Goal: Task Accomplishment & Management: Complete application form

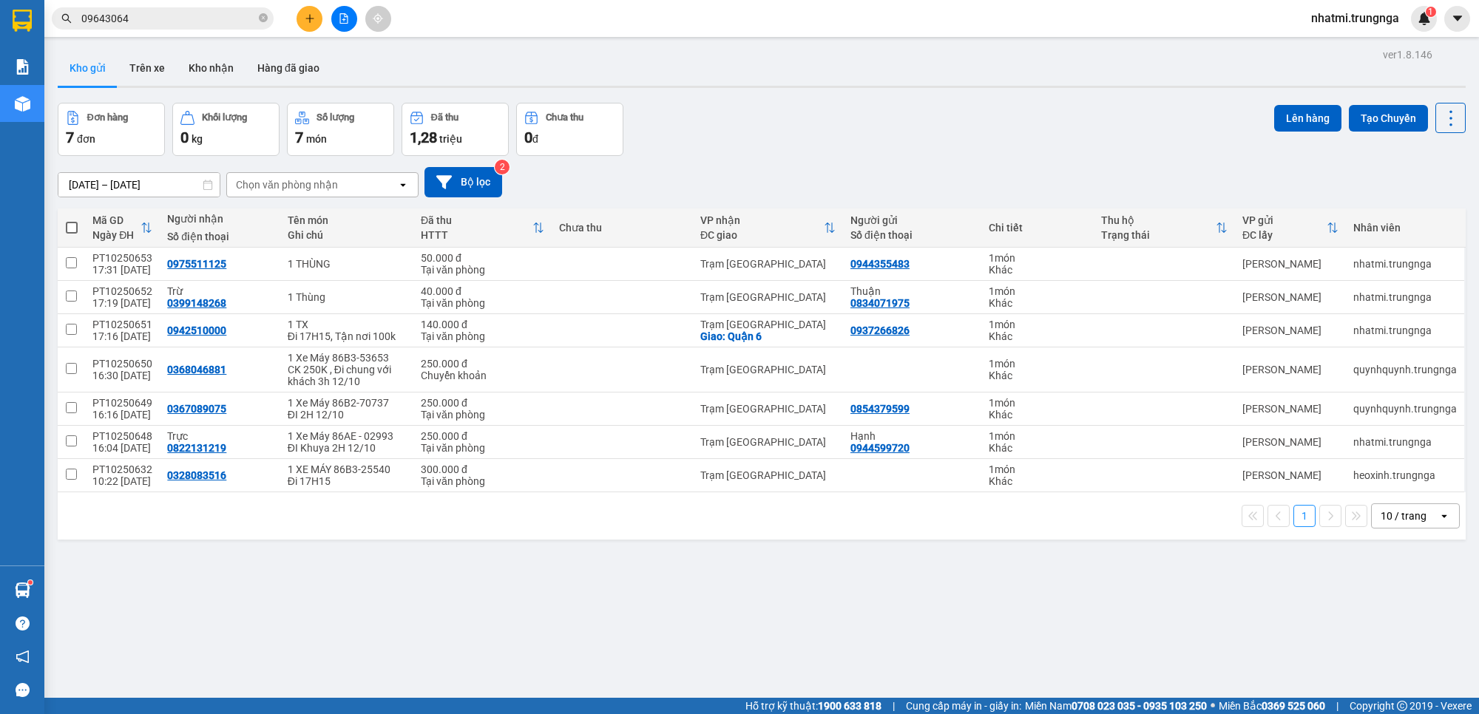
click at [316, 24] on button at bounding box center [310, 19] width 26 height 26
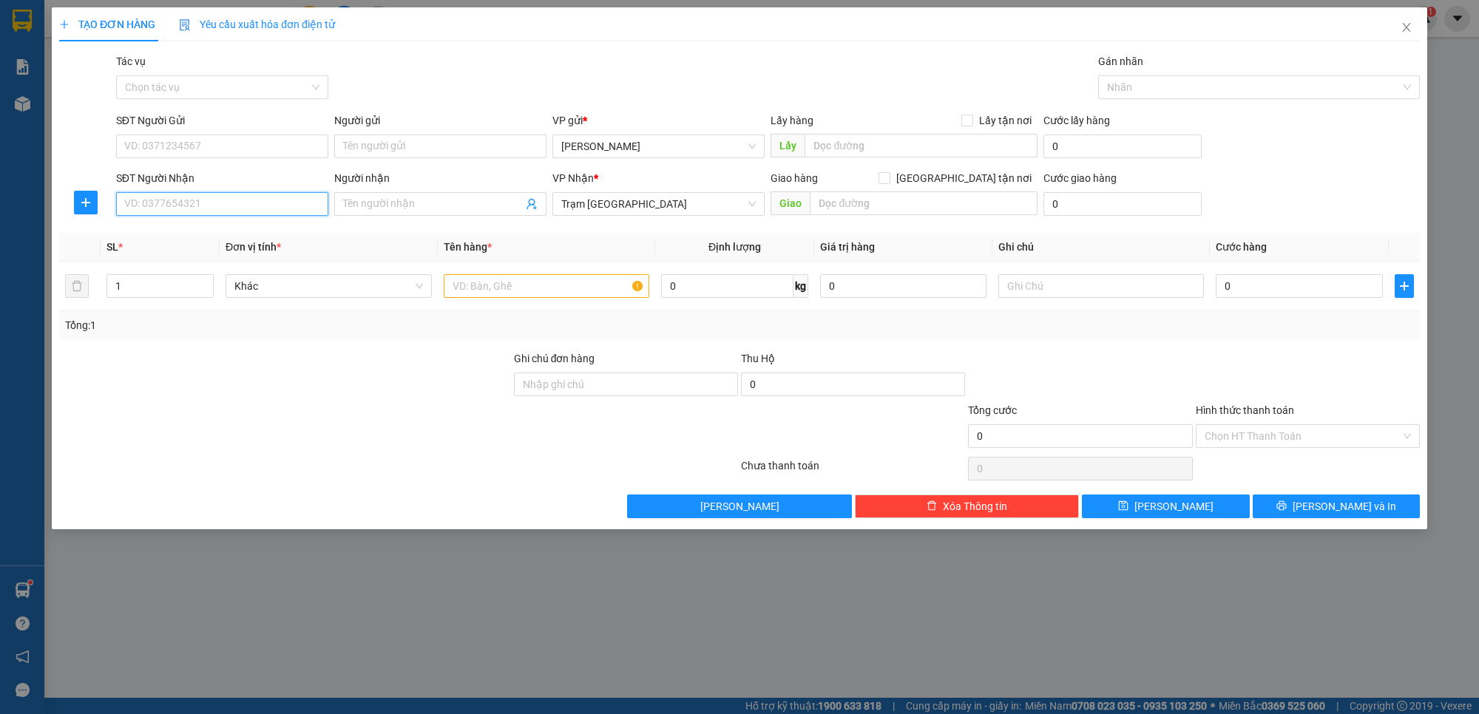
click at [198, 214] on input "SĐT Người Nhận" at bounding box center [222, 204] width 212 height 24
type input "0345831719"
click at [231, 237] on div "0345831719" at bounding box center [222, 234] width 194 height 16
type input "60.000"
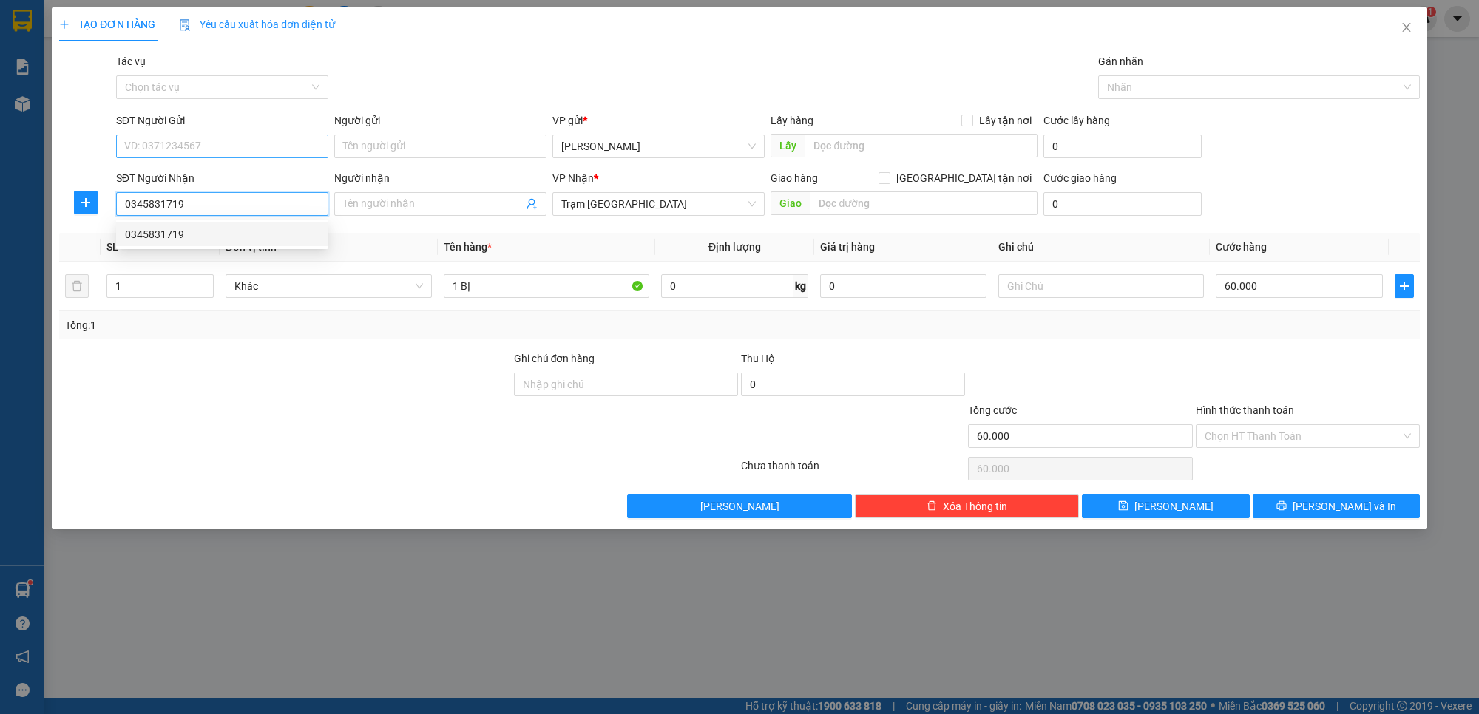
type input "0345831719"
click at [229, 149] on input "SĐT Người Gửi" at bounding box center [222, 147] width 212 height 24
click at [183, 181] on div "0392391816" at bounding box center [222, 177] width 194 height 16
type input "0392391816"
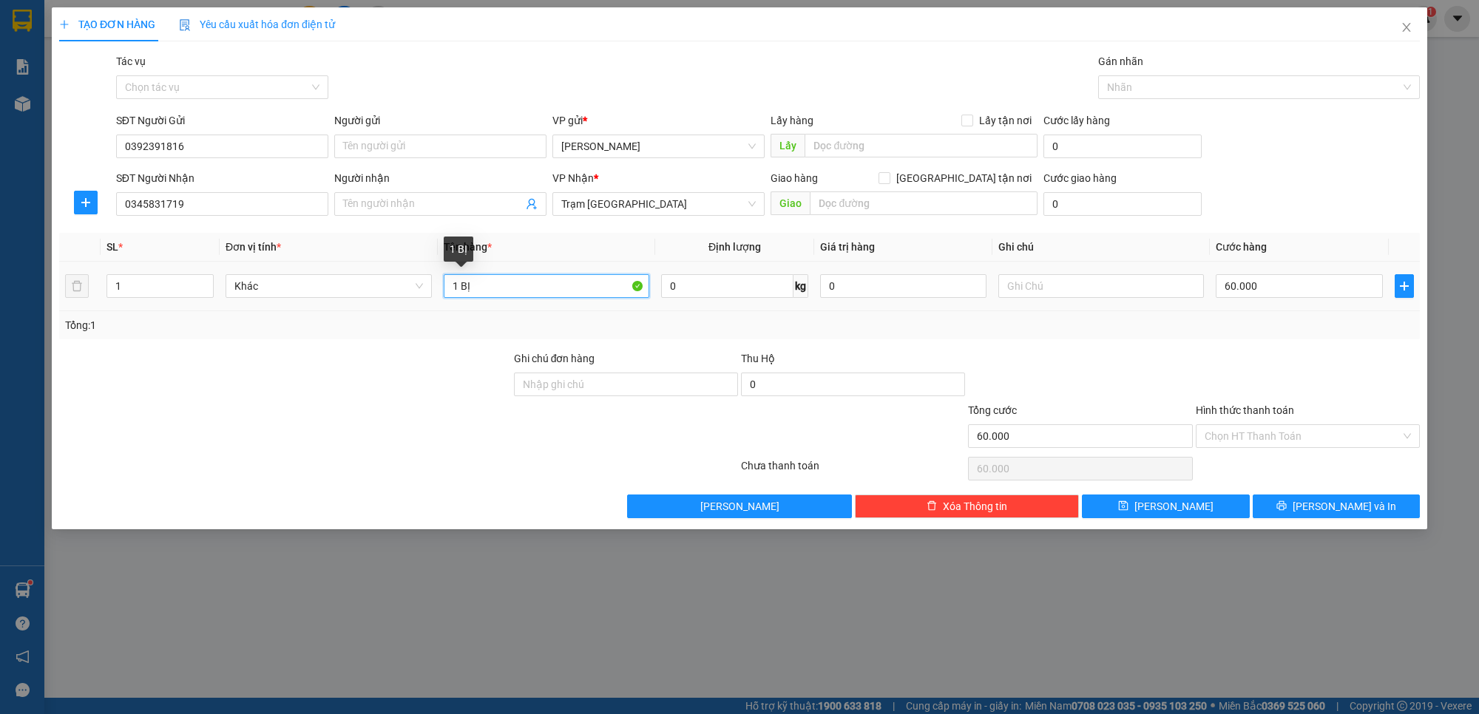
click at [505, 285] on input "1 BỊ" at bounding box center [547, 286] width 206 height 24
type input "1 BỊ Xanh"
click at [1272, 291] on input "60.000" at bounding box center [1299, 286] width 166 height 24
type input "5"
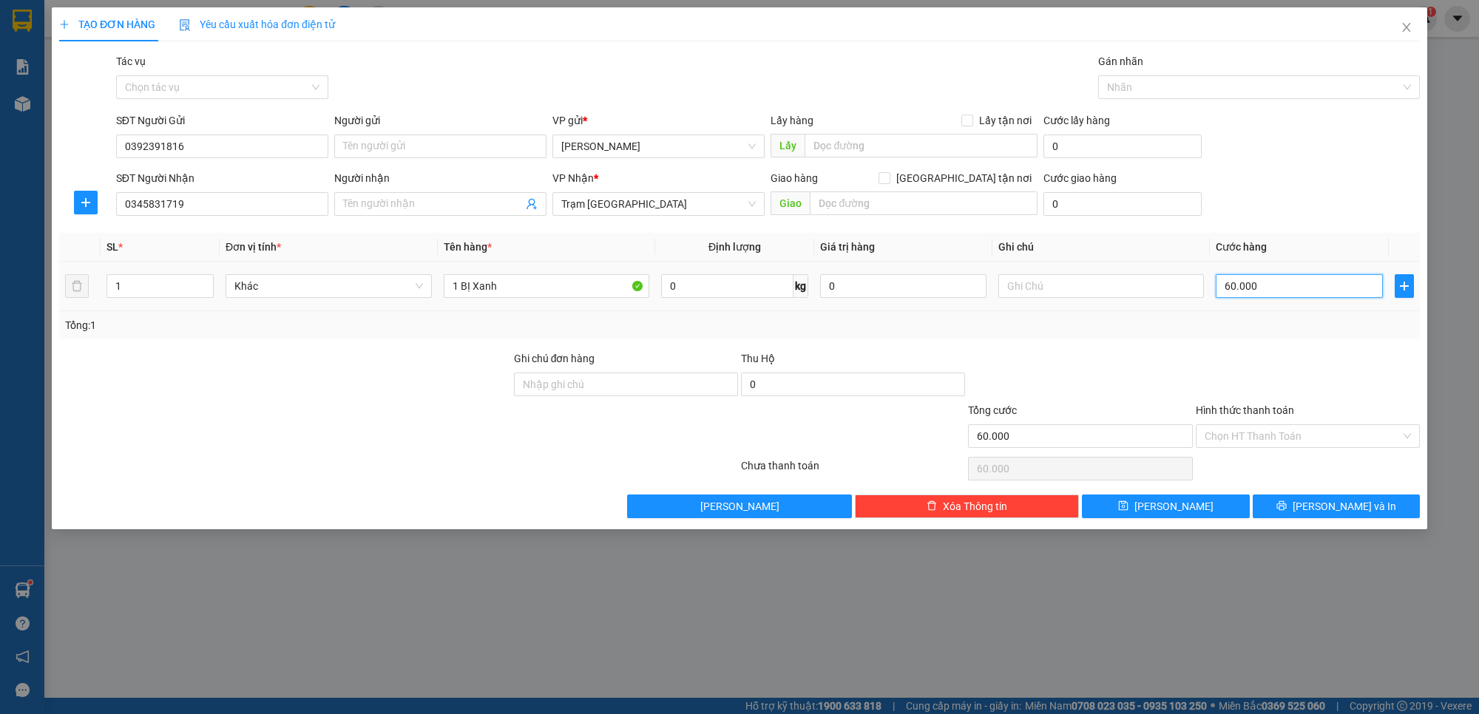
type input "5"
type input "50"
type input "50.000"
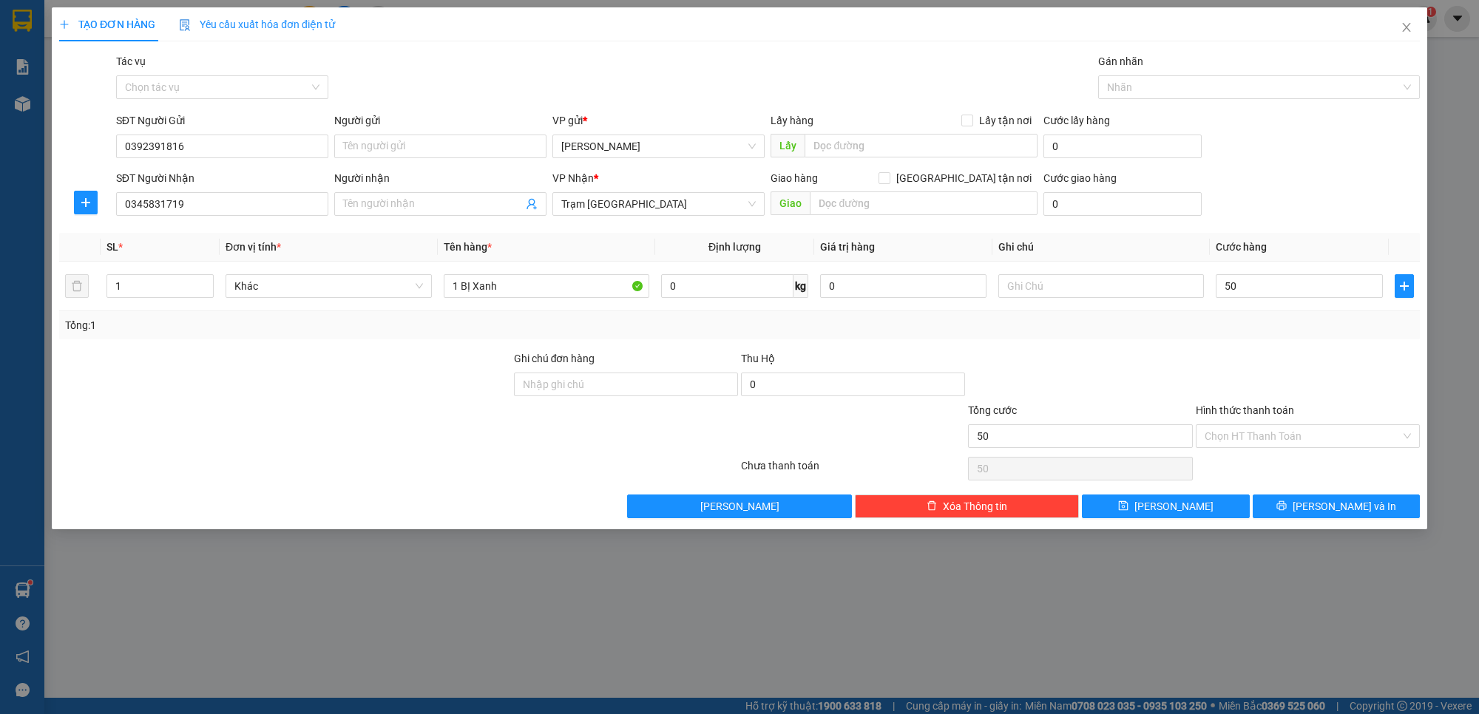
type input "50.000"
click at [1344, 362] on div at bounding box center [1307, 376] width 227 height 52
click at [1310, 434] on input "Hình thức thanh toán" at bounding box center [1303, 436] width 196 height 22
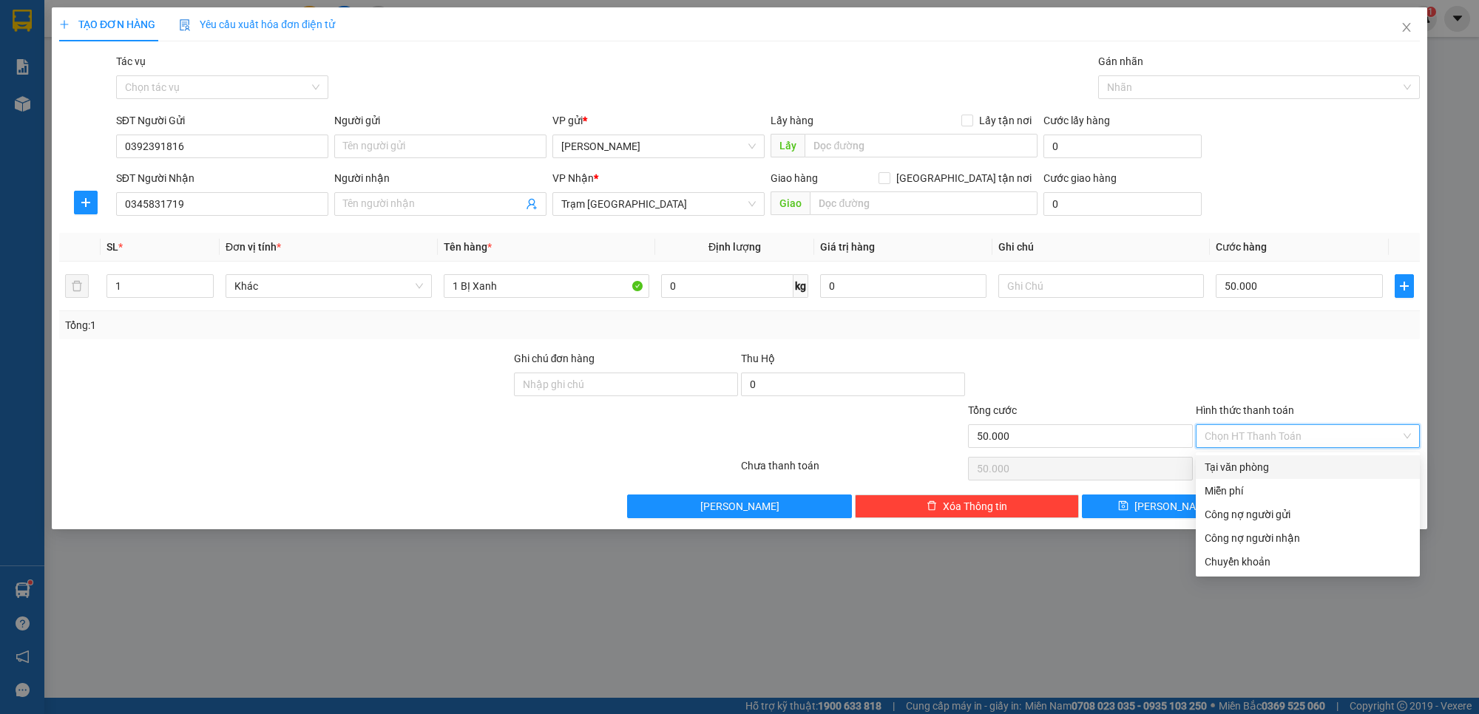
click at [1251, 464] on div "Tại văn phòng" at bounding box center [1308, 467] width 206 height 16
type input "0"
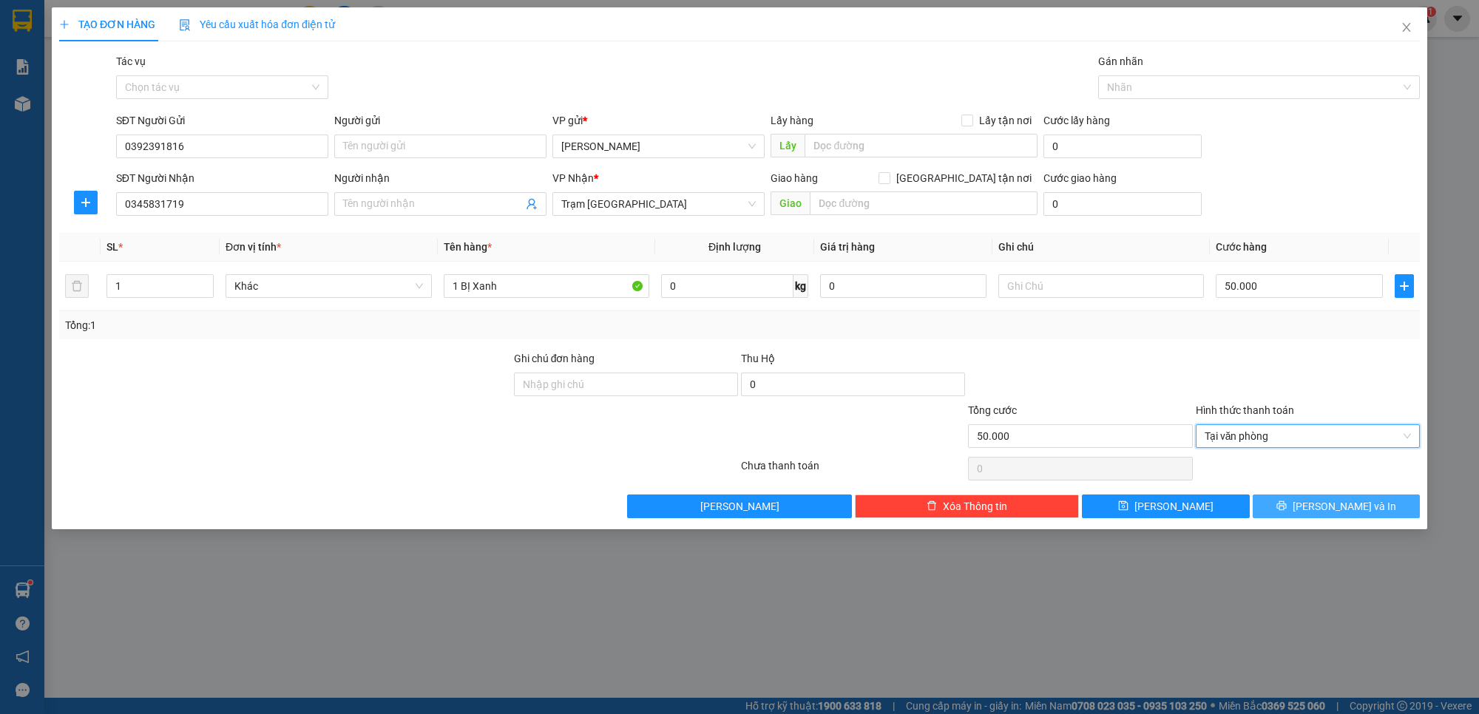
click at [1361, 516] on button "[PERSON_NAME] và In" at bounding box center [1337, 507] width 168 height 24
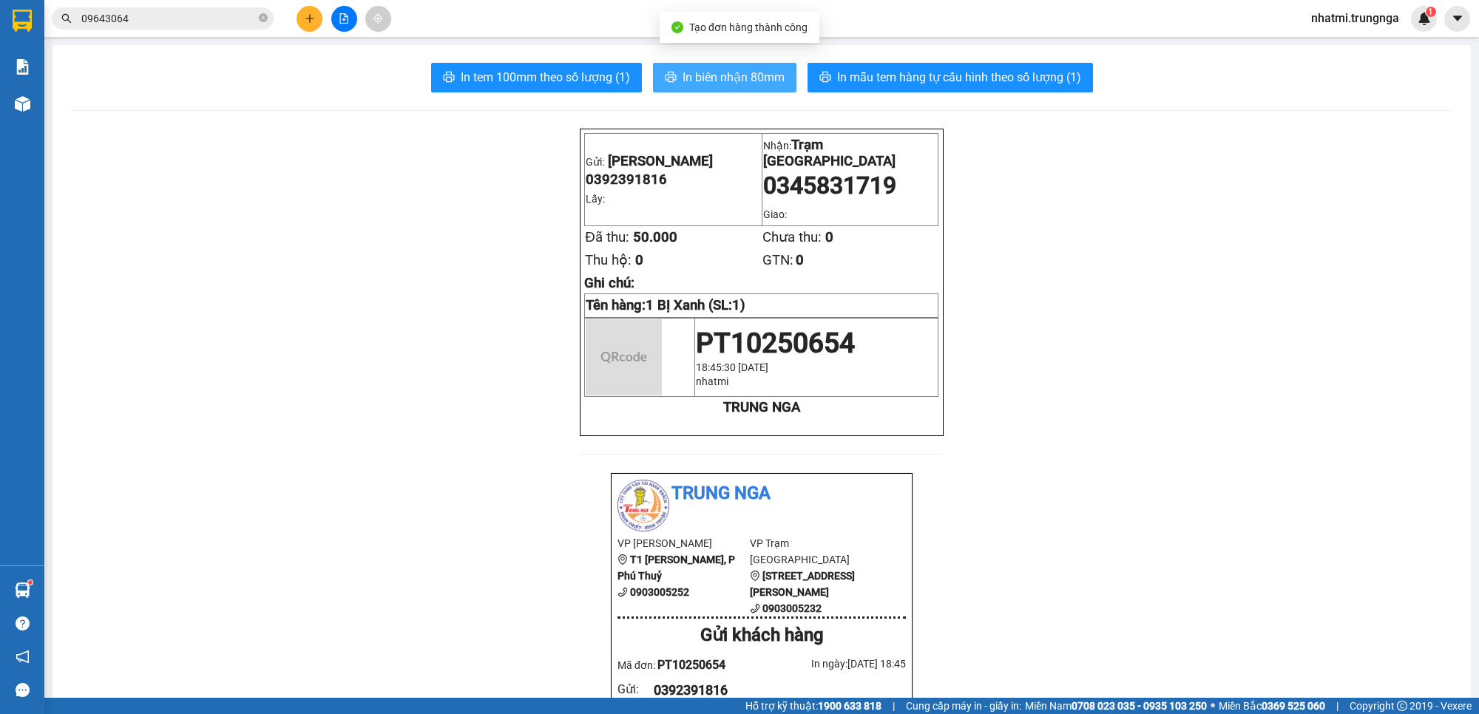
click at [710, 82] on span "In biên nhận 80mm" at bounding box center [733, 77] width 102 height 18
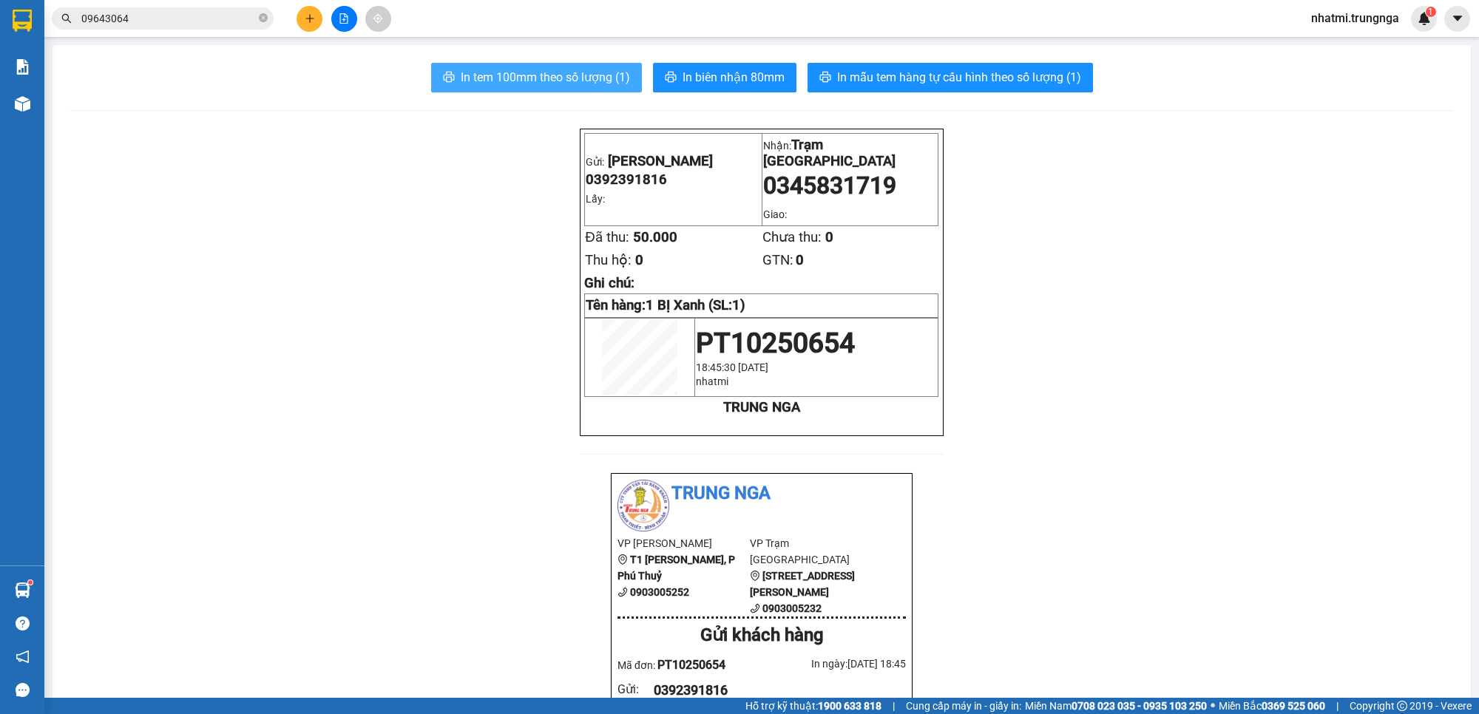
click at [616, 78] on span "In tem 100mm theo số lượng (1)" at bounding box center [545, 77] width 169 height 18
click at [569, 67] on button "In tem 100mm theo số lượng (1)" at bounding box center [536, 78] width 211 height 30
click at [577, 80] on span "In tem 100mm theo số lượng (1)" at bounding box center [545, 77] width 169 height 18
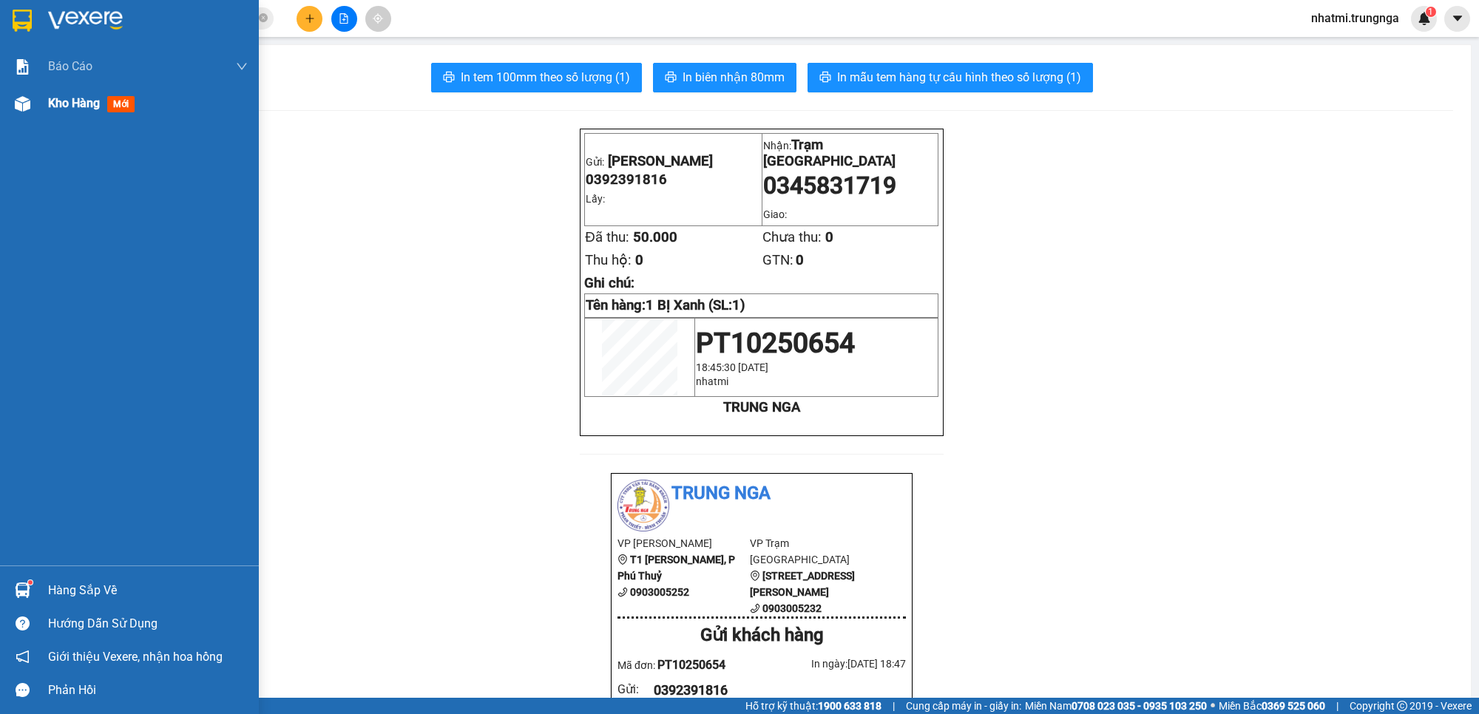
click at [33, 101] on div at bounding box center [23, 104] width 26 height 26
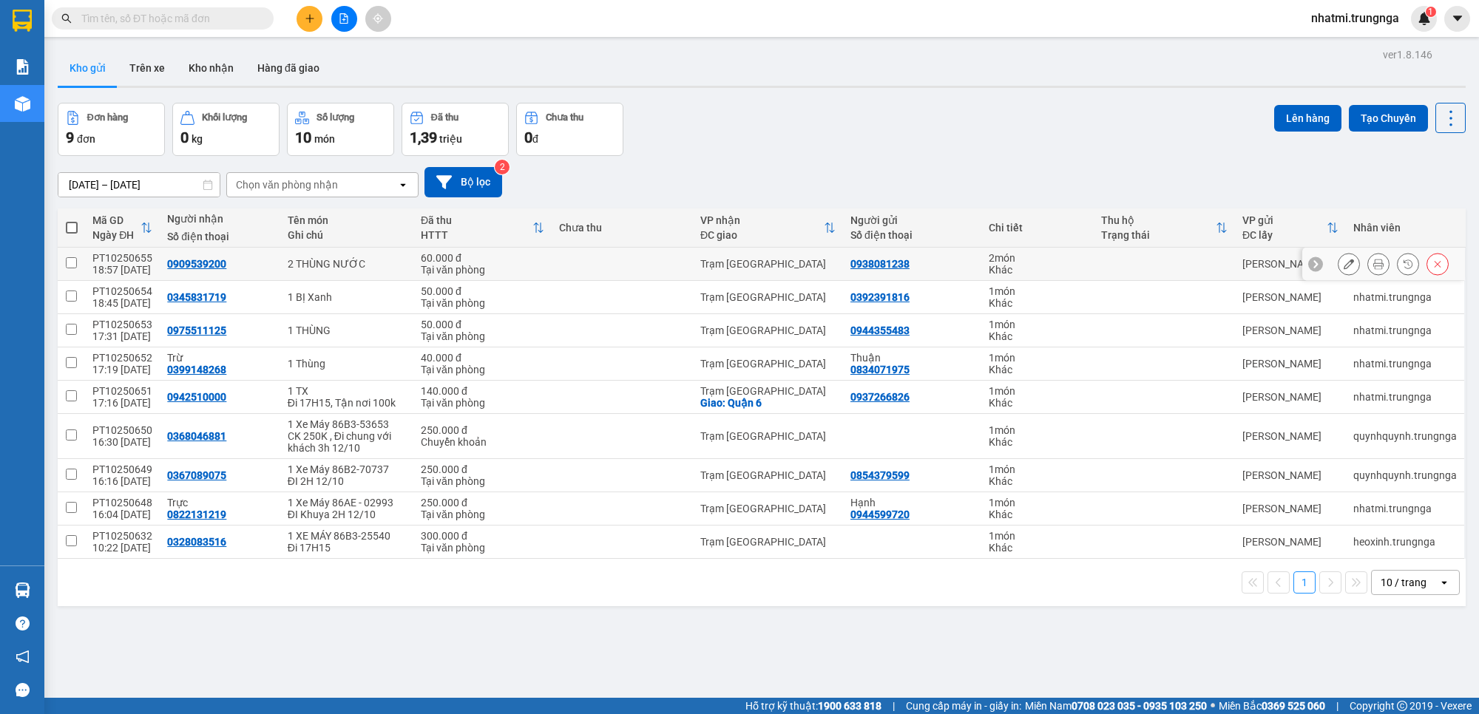
click at [1368, 266] on button at bounding box center [1378, 264] width 21 height 26
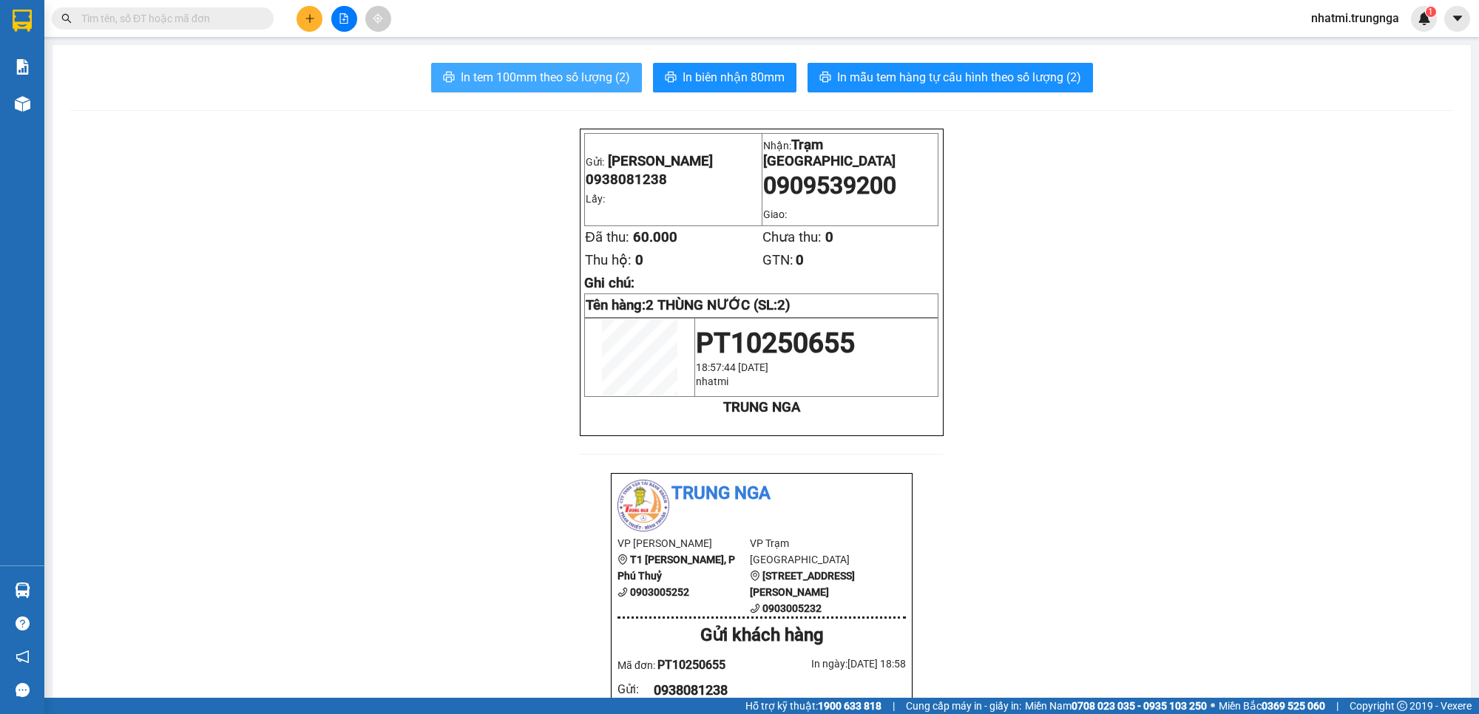
click at [601, 82] on span "In tem 100mm theo số lượng (2)" at bounding box center [545, 77] width 169 height 18
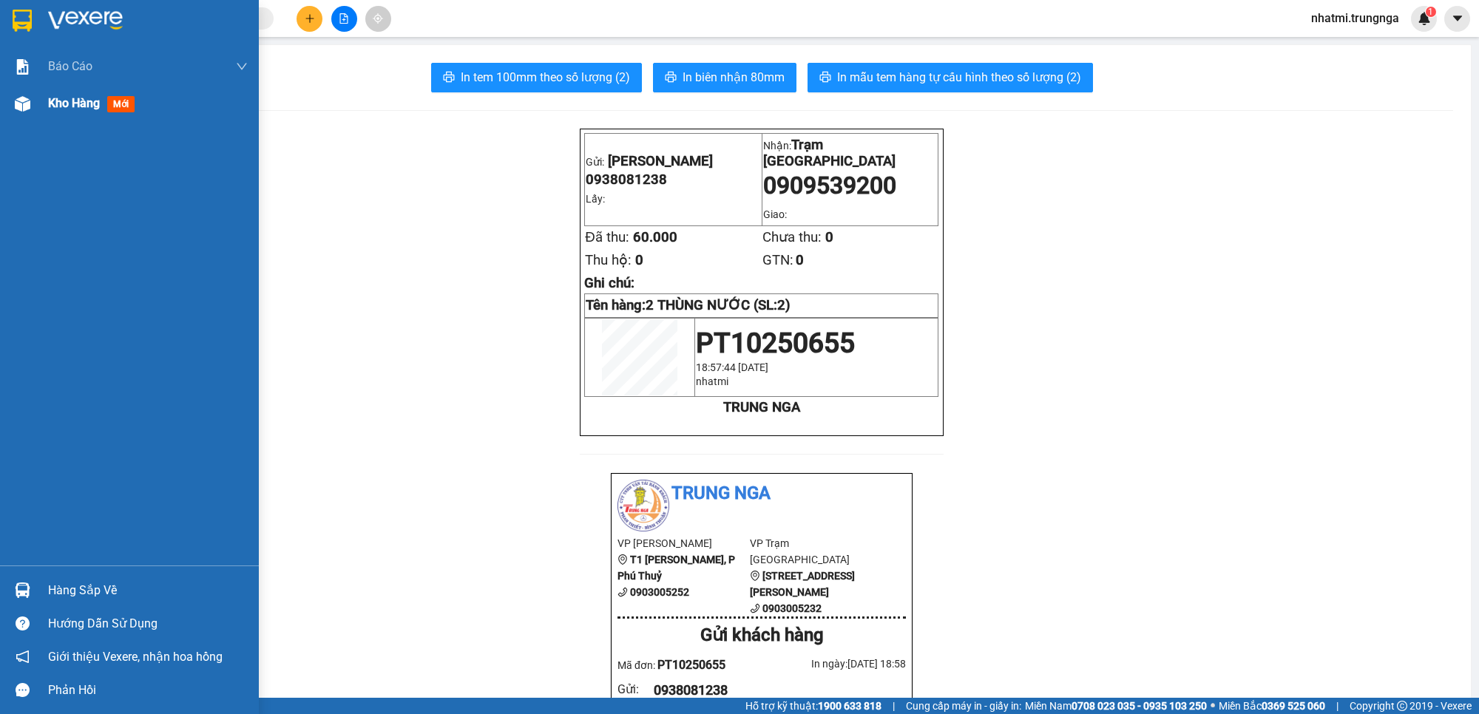
click at [35, 105] on div "Kho hàng mới" at bounding box center [129, 103] width 259 height 37
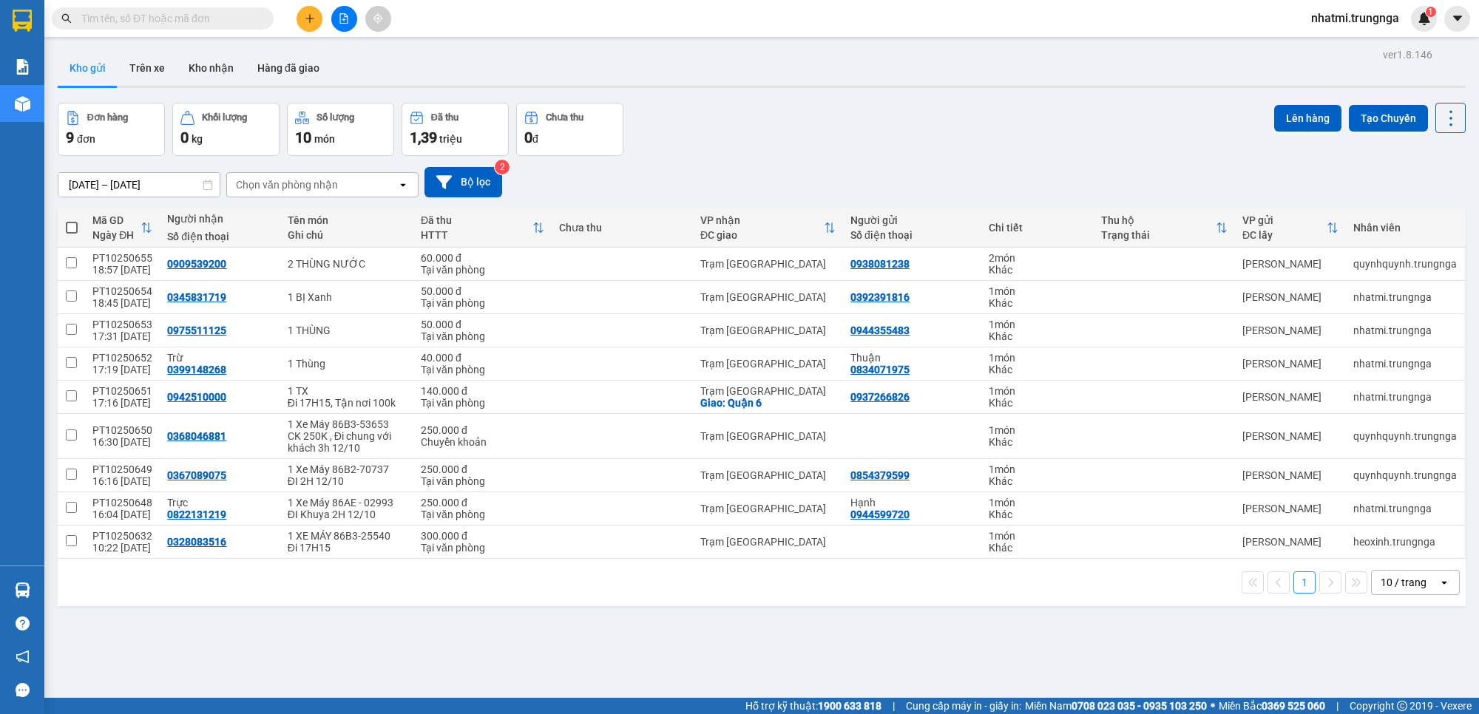
click at [303, 21] on button at bounding box center [310, 19] width 26 height 26
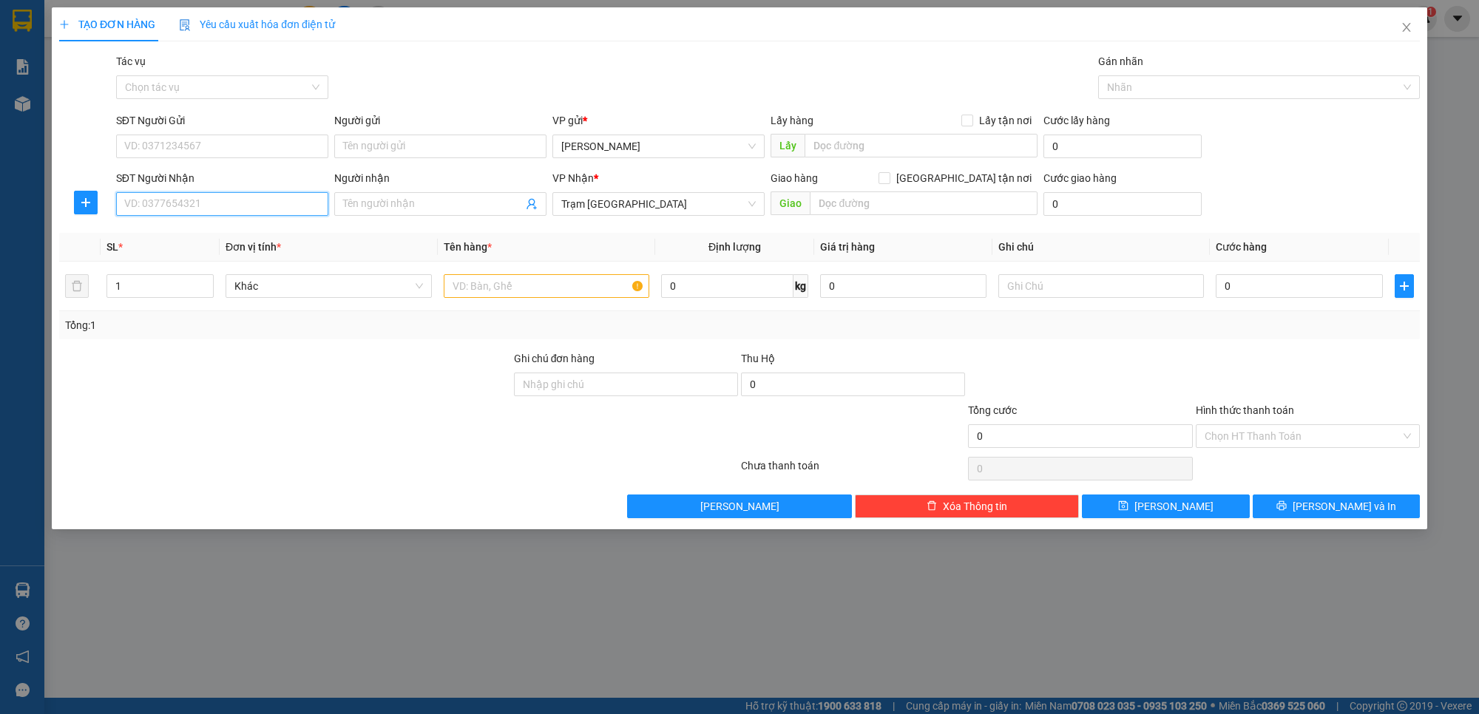
click at [198, 208] on input "SĐT Người Nhận" at bounding box center [222, 204] width 212 height 24
drag, startPoint x: 493, startPoint y: 441, endPoint x: 181, endPoint y: 182, distance: 405.4
click at [478, 436] on div at bounding box center [285, 428] width 455 height 52
click at [172, 194] on input "SĐT Người Nhận" at bounding box center [222, 204] width 212 height 24
type input "0961050546"
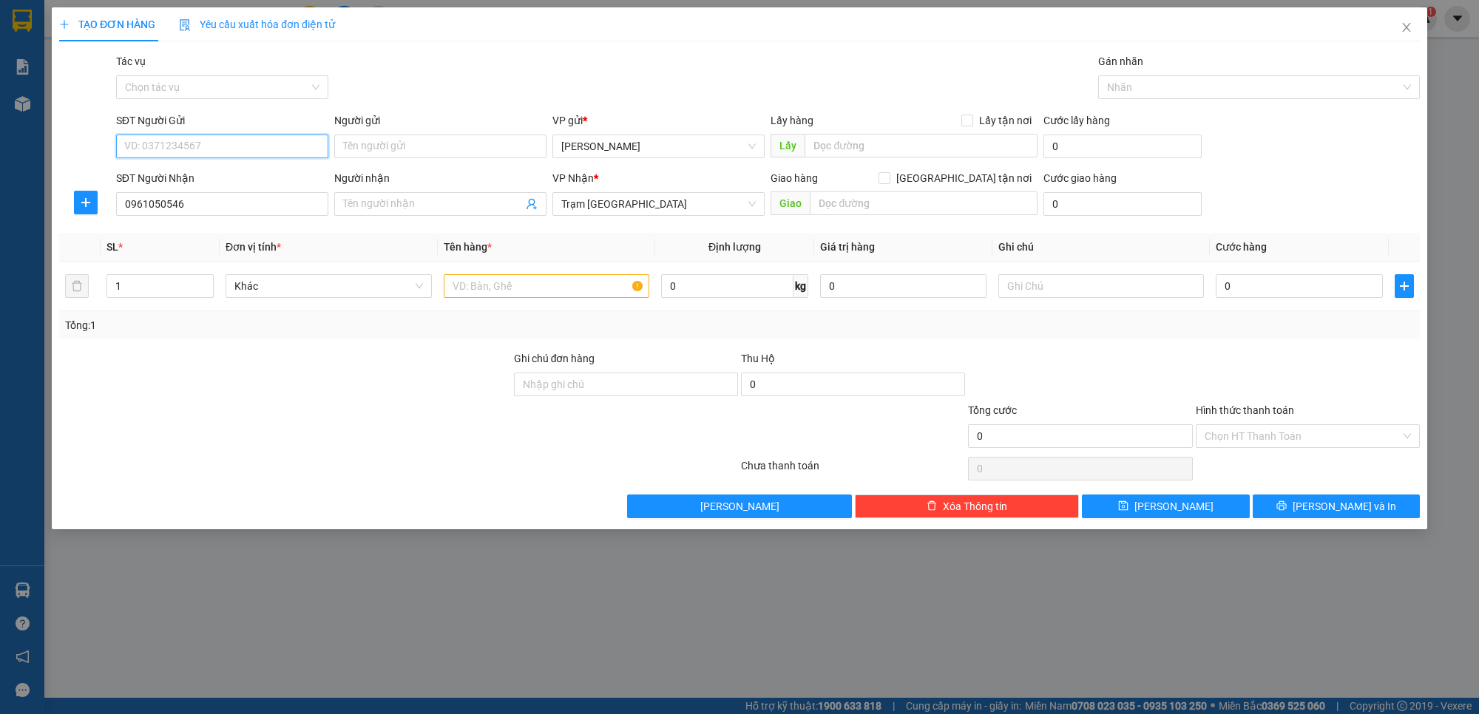
click at [159, 155] on input "SĐT Người Gửi" at bounding box center [222, 147] width 212 height 24
click at [150, 148] on input "SĐT Người Gửi" at bounding box center [222, 147] width 212 height 24
click at [266, 177] on div "0986670384" at bounding box center [222, 177] width 194 height 16
type input "0986670384"
type input "60.000"
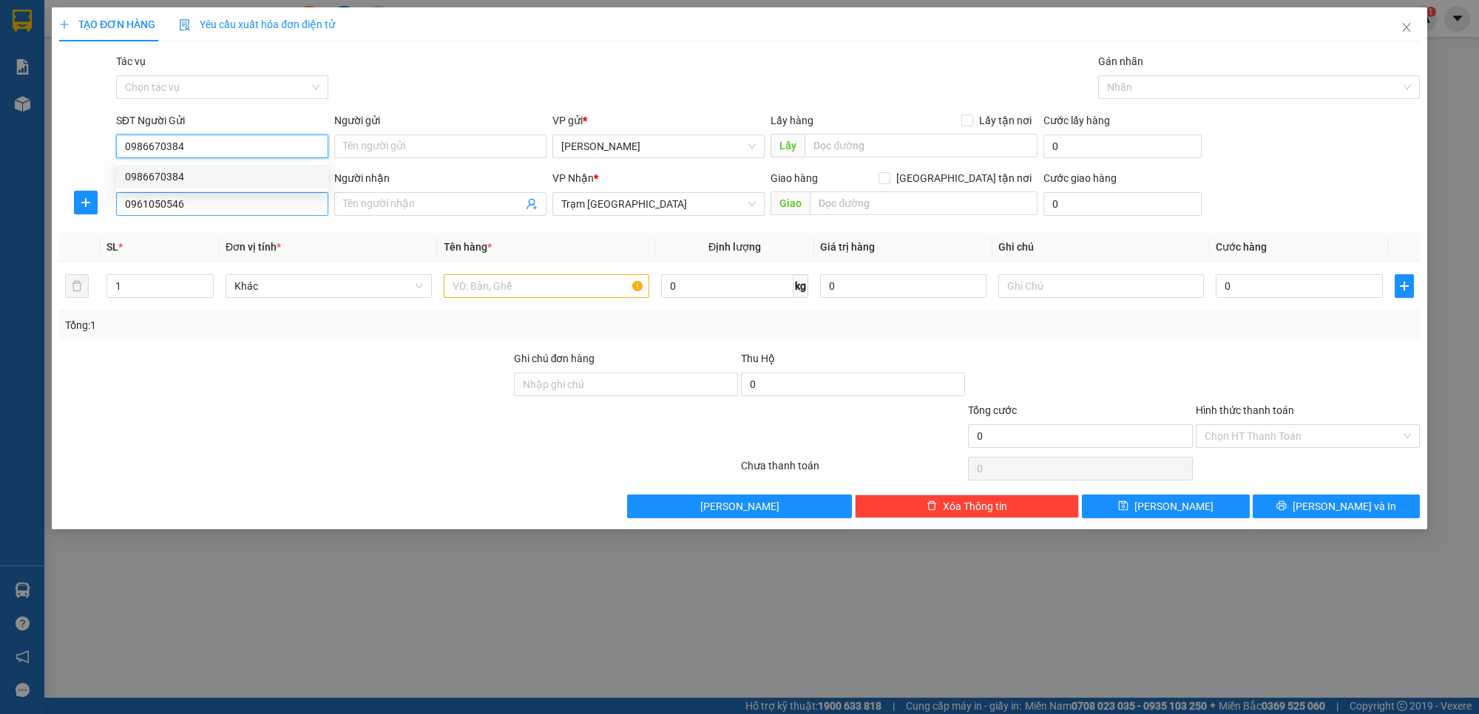
type input "60.000"
type input "0986670384"
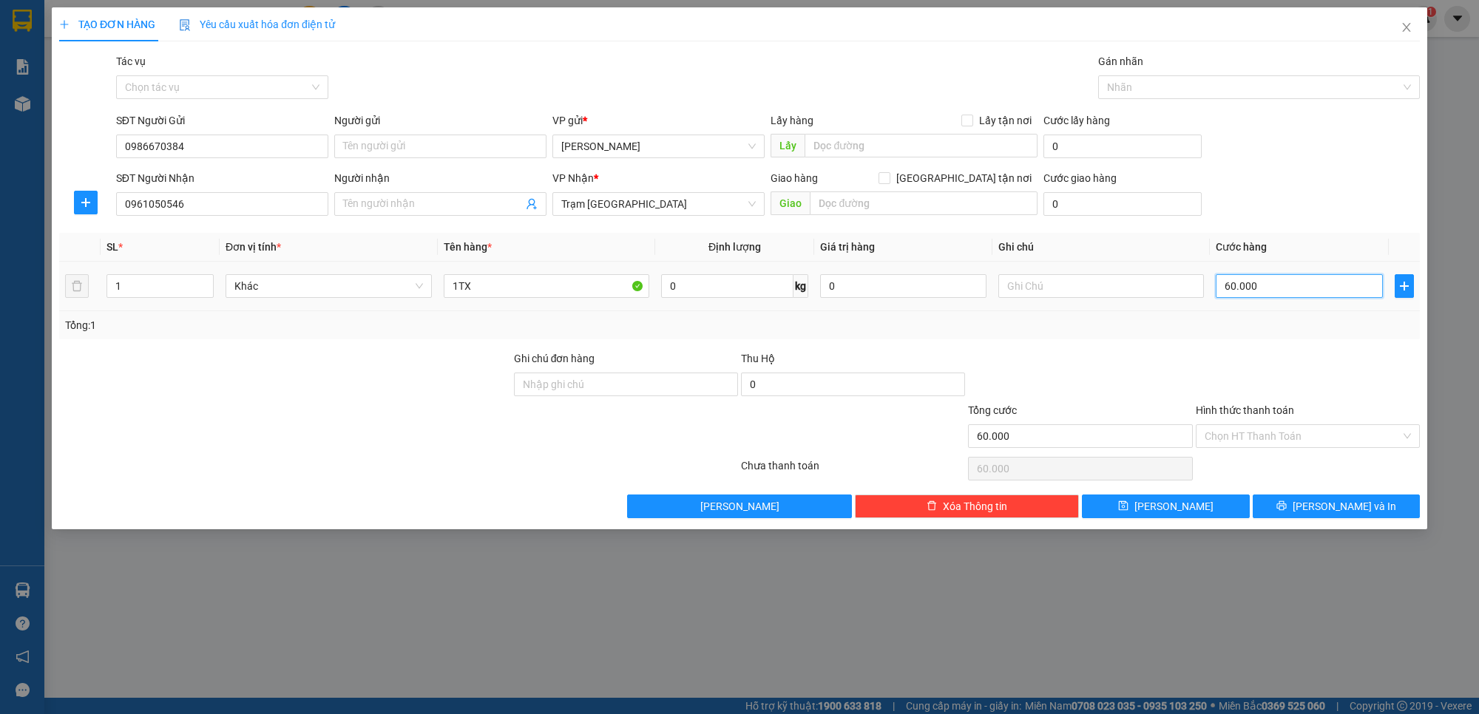
click at [1288, 292] on input "60.000" at bounding box center [1299, 286] width 166 height 24
type input "5"
type input "50"
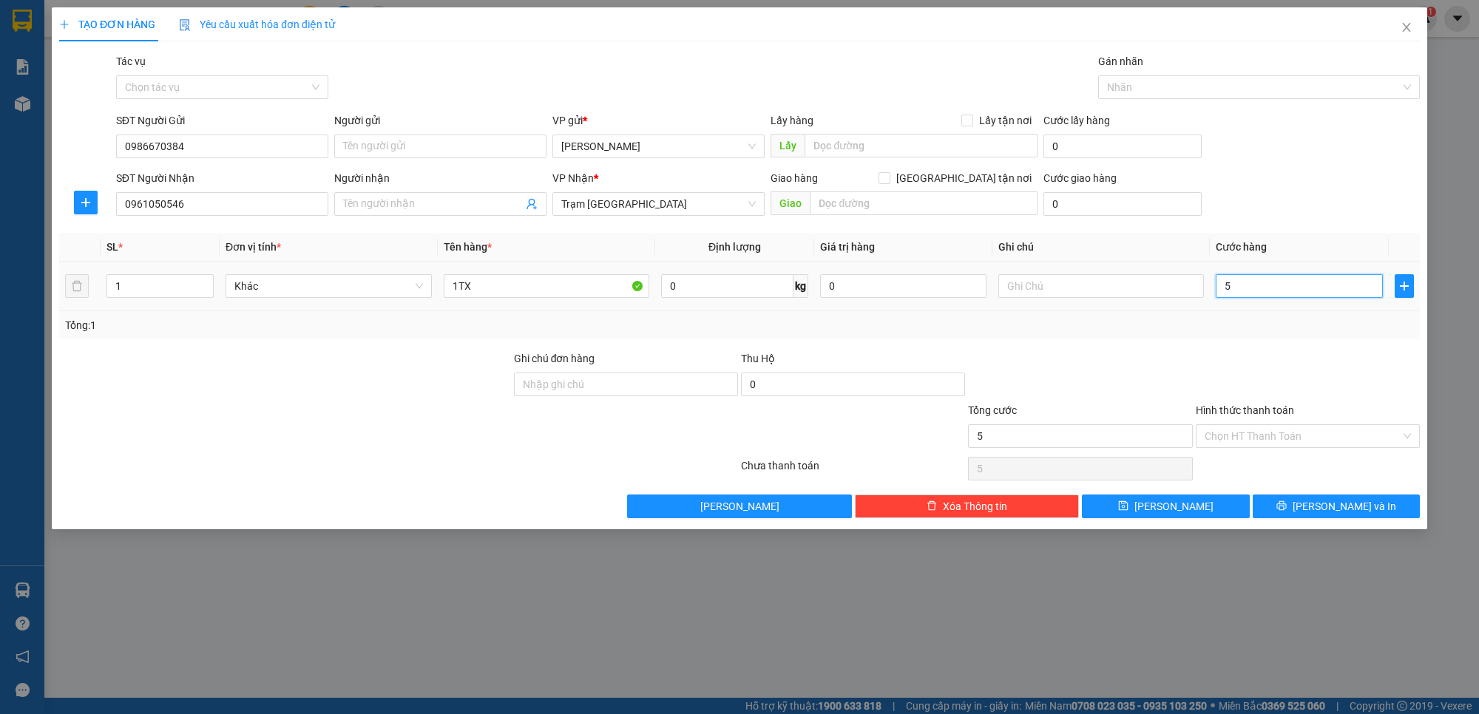
type input "50"
type input "50.000"
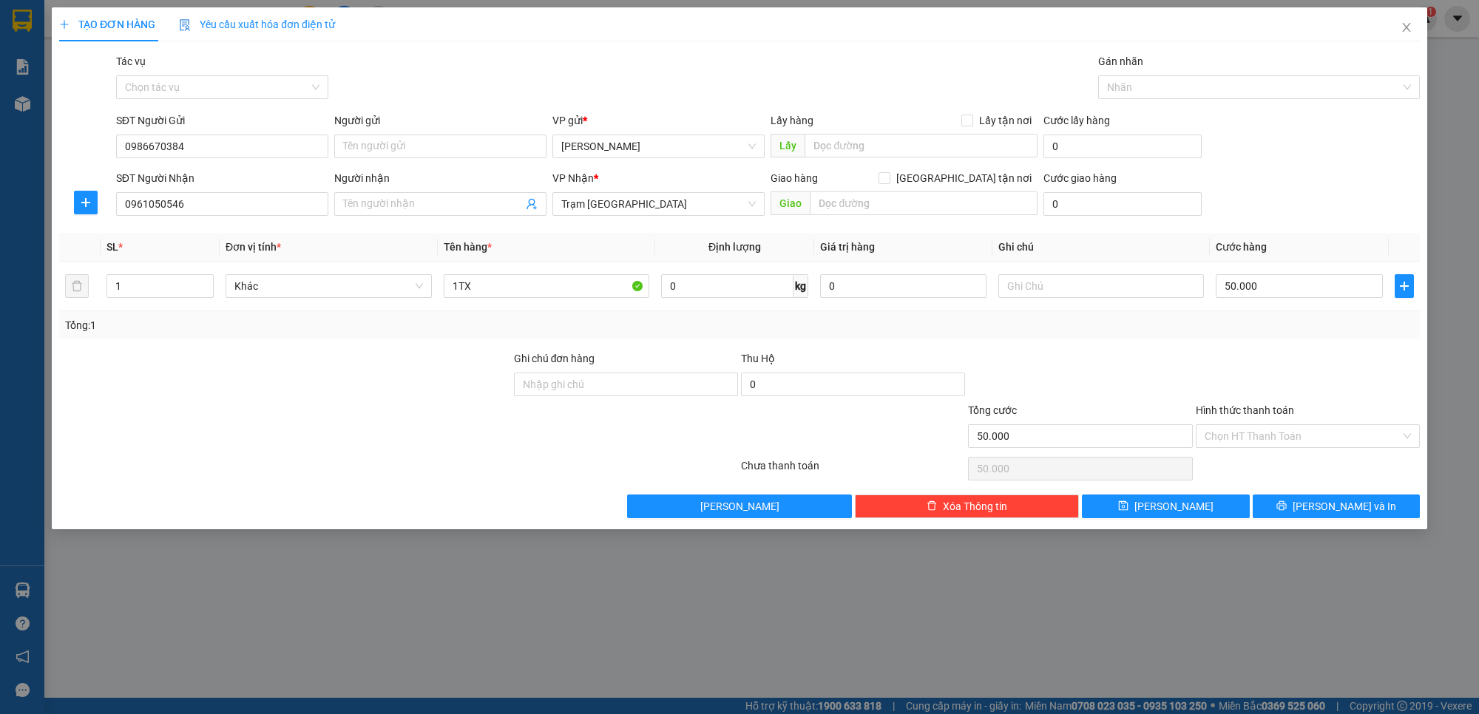
click at [1299, 359] on div at bounding box center [1307, 376] width 227 height 52
click at [1294, 433] on input "Hình thức thanh toán" at bounding box center [1303, 436] width 196 height 22
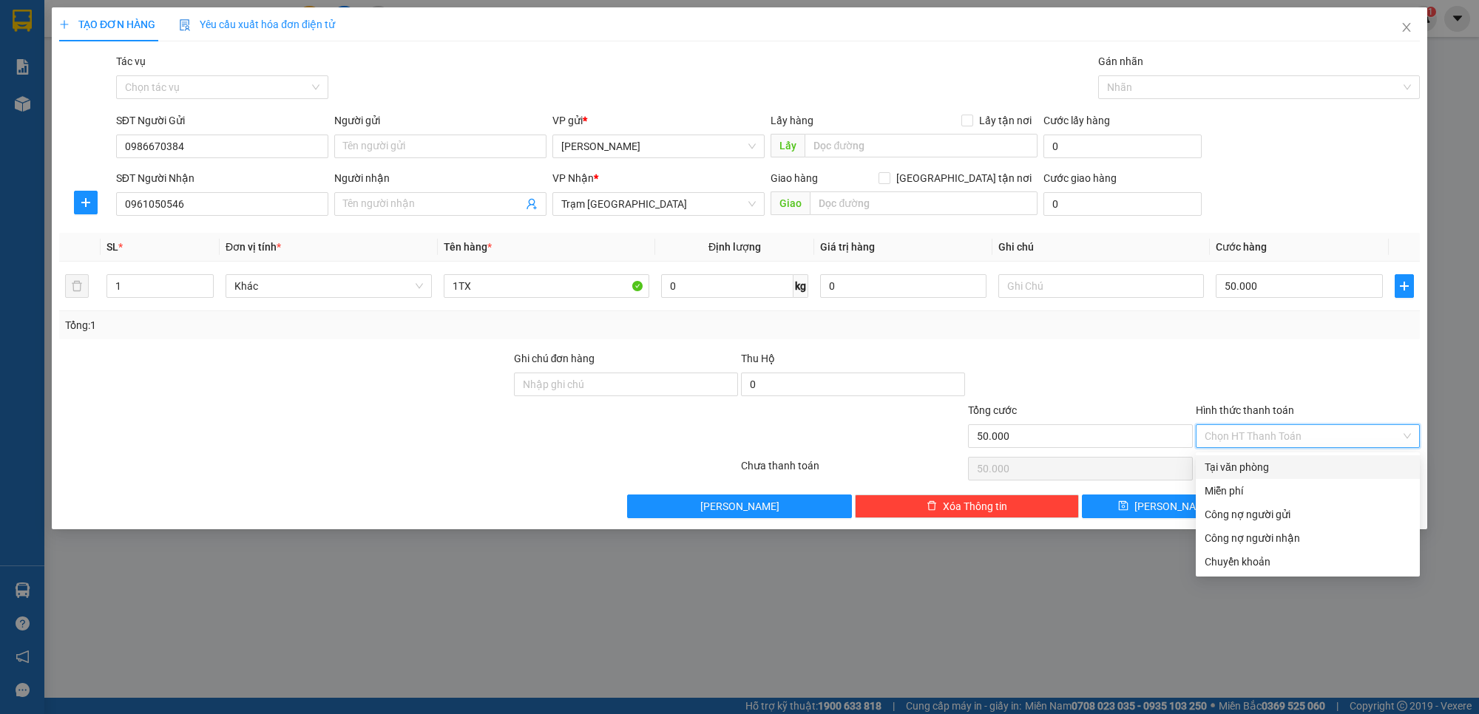
click at [1258, 466] on div "Tại văn phòng" at bounding box center [1308, 467] width 206 height 16
type input "0"
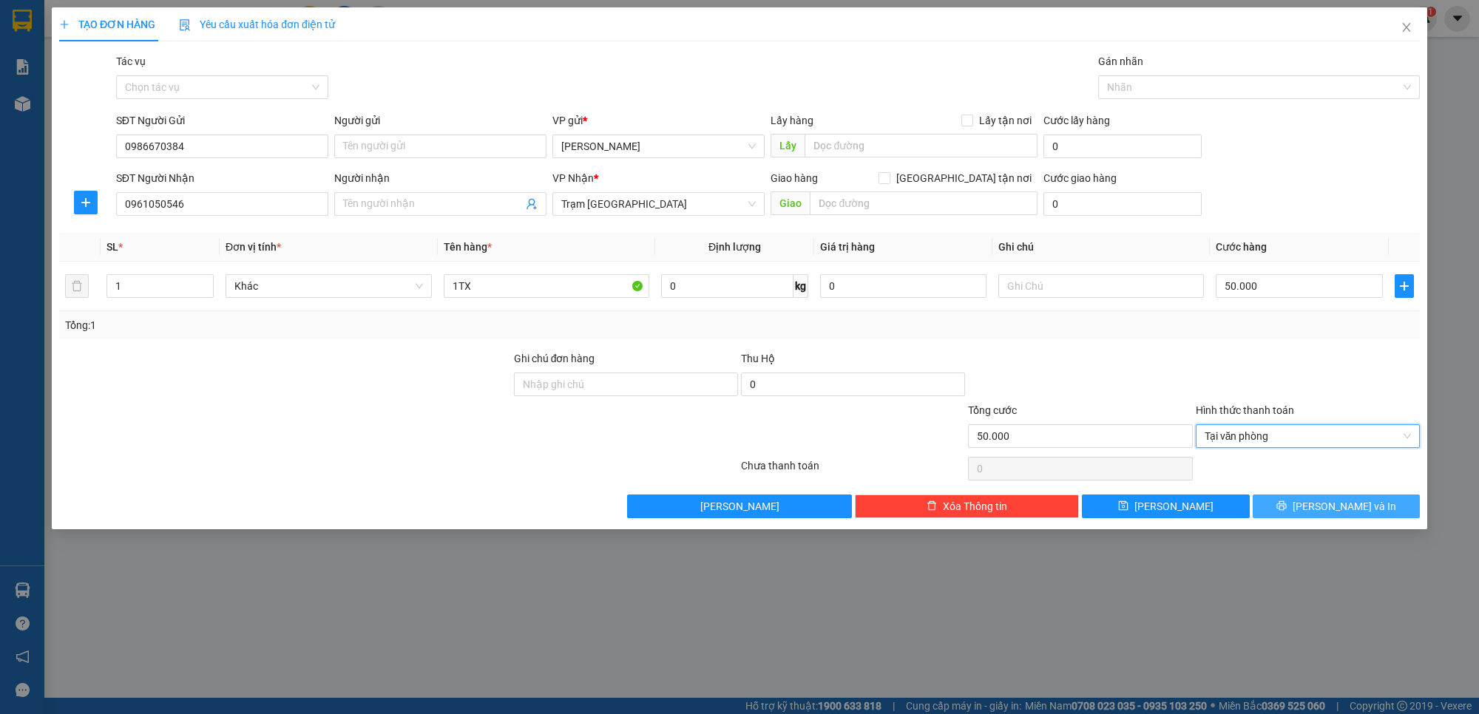
click at [1316, 515] on button "[PERSON_NAME] và In" at bounding box center [1337, 507] width 168 height 24
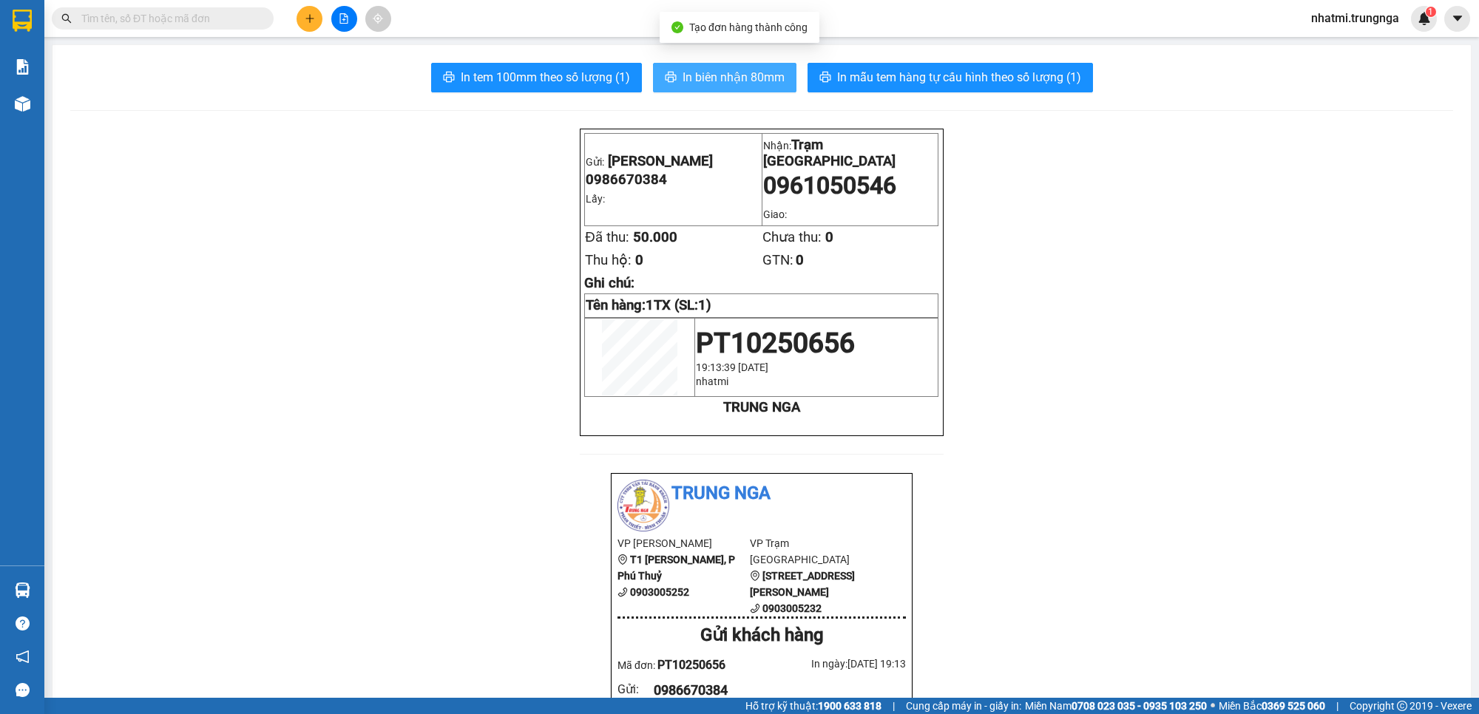
click at [743, 83] on span "In biên nhận 80mm" at bounding box center [733, 77] width 102 height 18
click at [552, 84] on span "In tem 100mm theo số lượng (1)" at bounding box center [545, 77] width 169 height 18
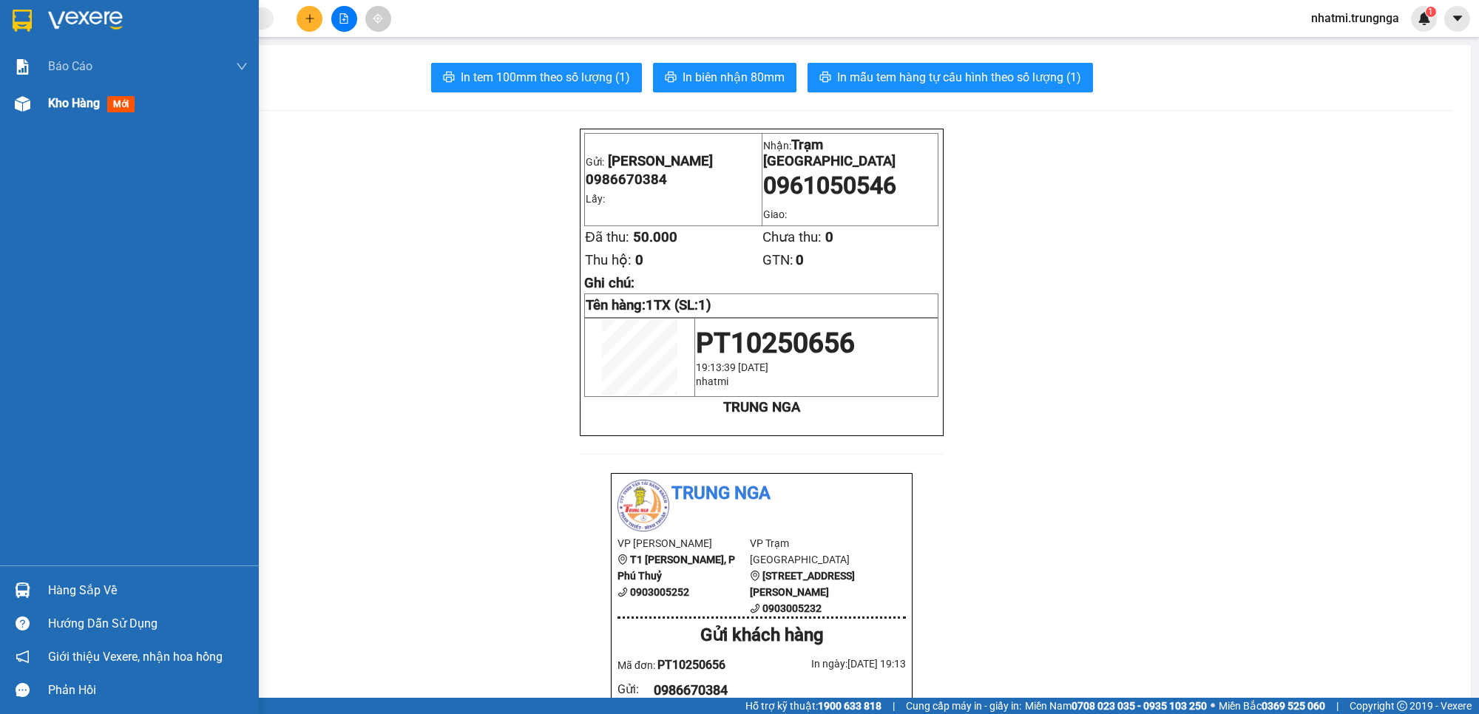
click at [61, 107] on span "Kho hàng" at bounding box center [74, 103] width 52 height 14
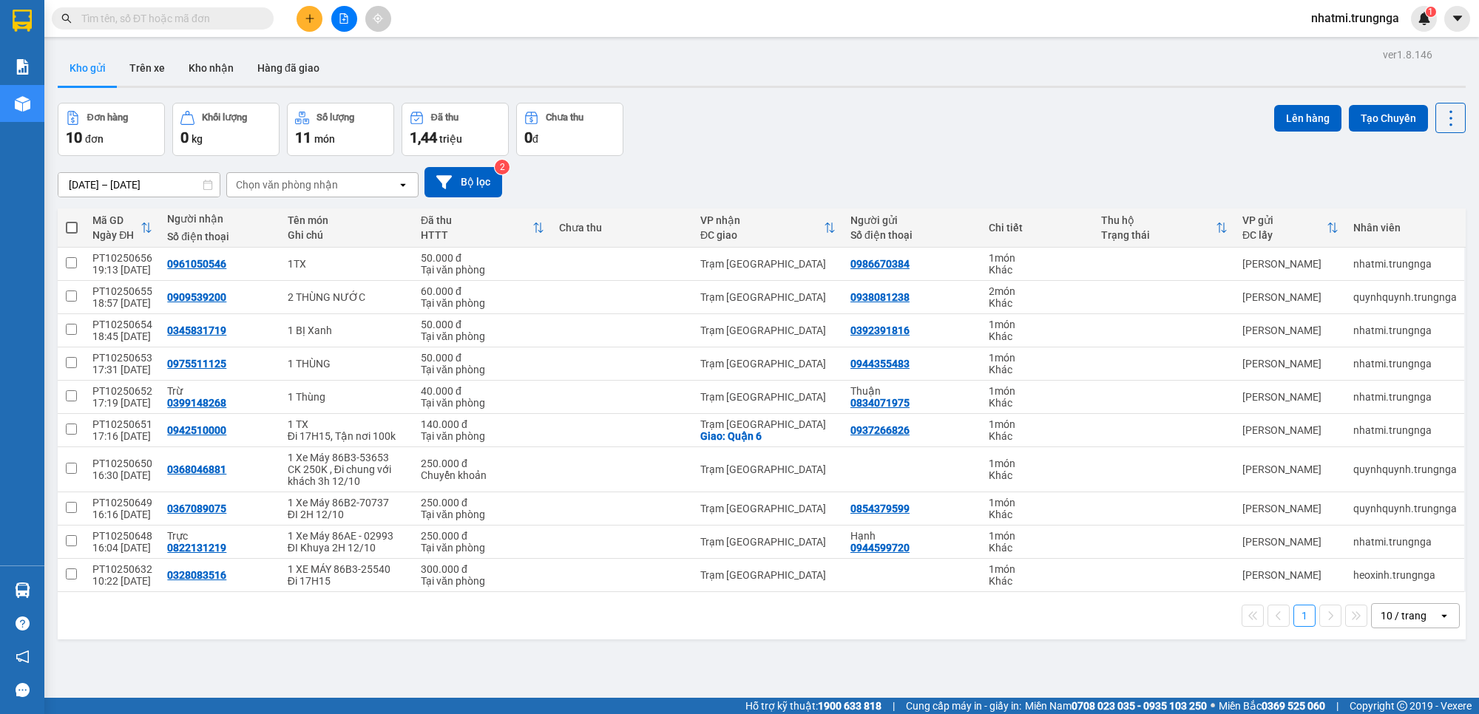
click at [1392, 623] on div "10 / trang" at bounding box center [1404, 616] width 46 height 15
click at [1380, 592] on span "100 / trang" at bounding box center [1395, 586] width 53 height 15
click at [307, 23] on icon "plus" at bounding box center [310, 18] width 10 height 10
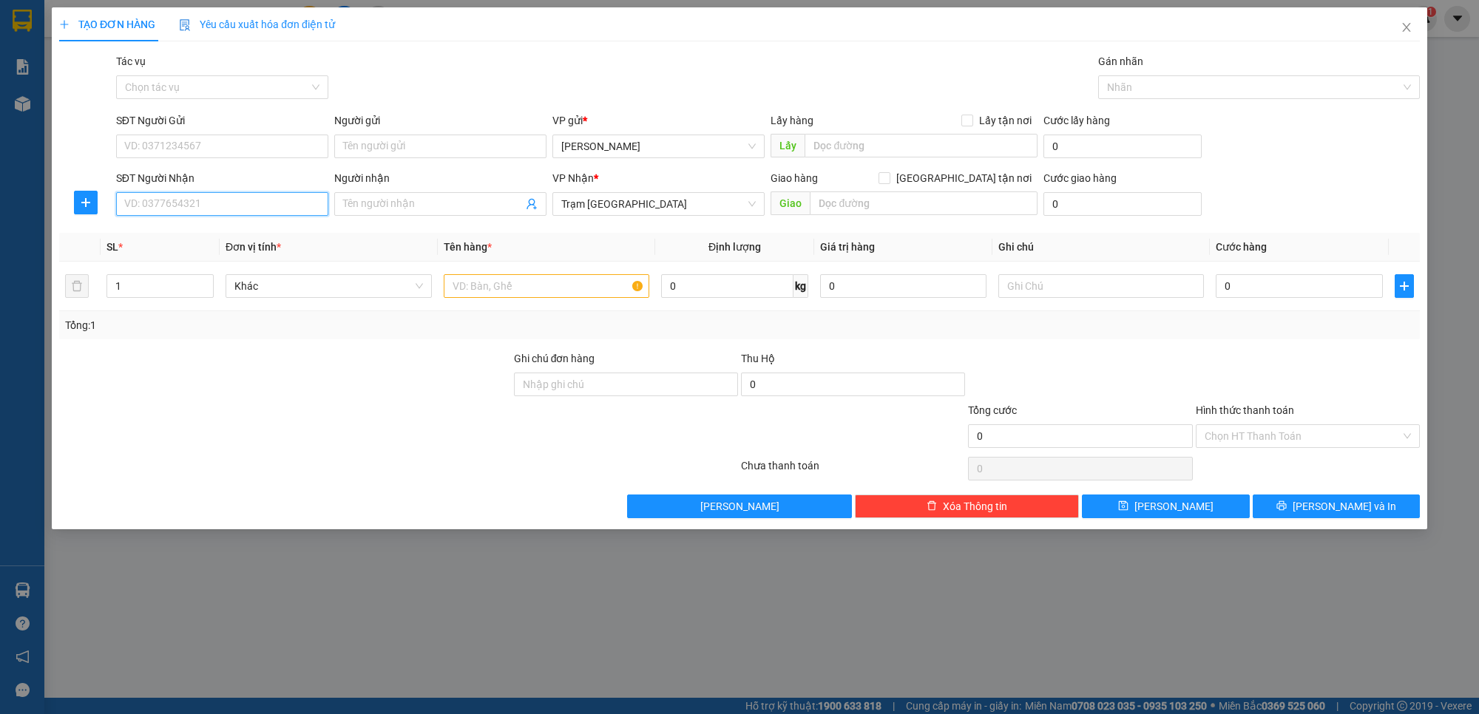
click at [207, 211] on input "SĐT Người Nhận" at bounding box center [222, 204] width 212 height 24
type input "0937412597"
click at [298, 230] on div "0937412597" at bounding box center [222, 234] width 194 height 16
type input "40.000"
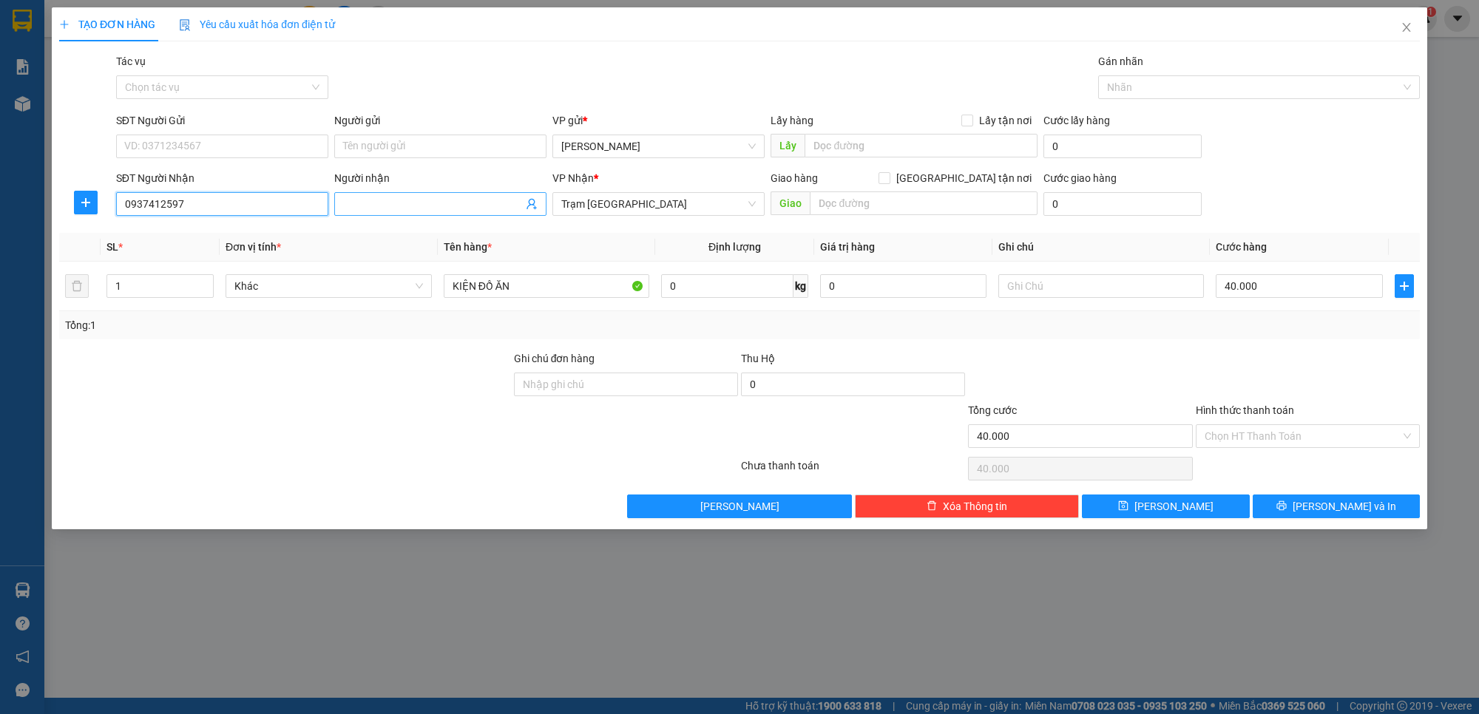
type input "0937412597"
click at [390, 197] on input "Người nhận" at bounding box center [433, 204] width 180 height 16
type input "Em Tư"
click at [257, 142] on input "SĐT Người Gửi" at bounding box center [222, 147] width 212 height 24
click at [238, 177] on div "0981406431" at bounding box center [222, 177] width 194 height 16
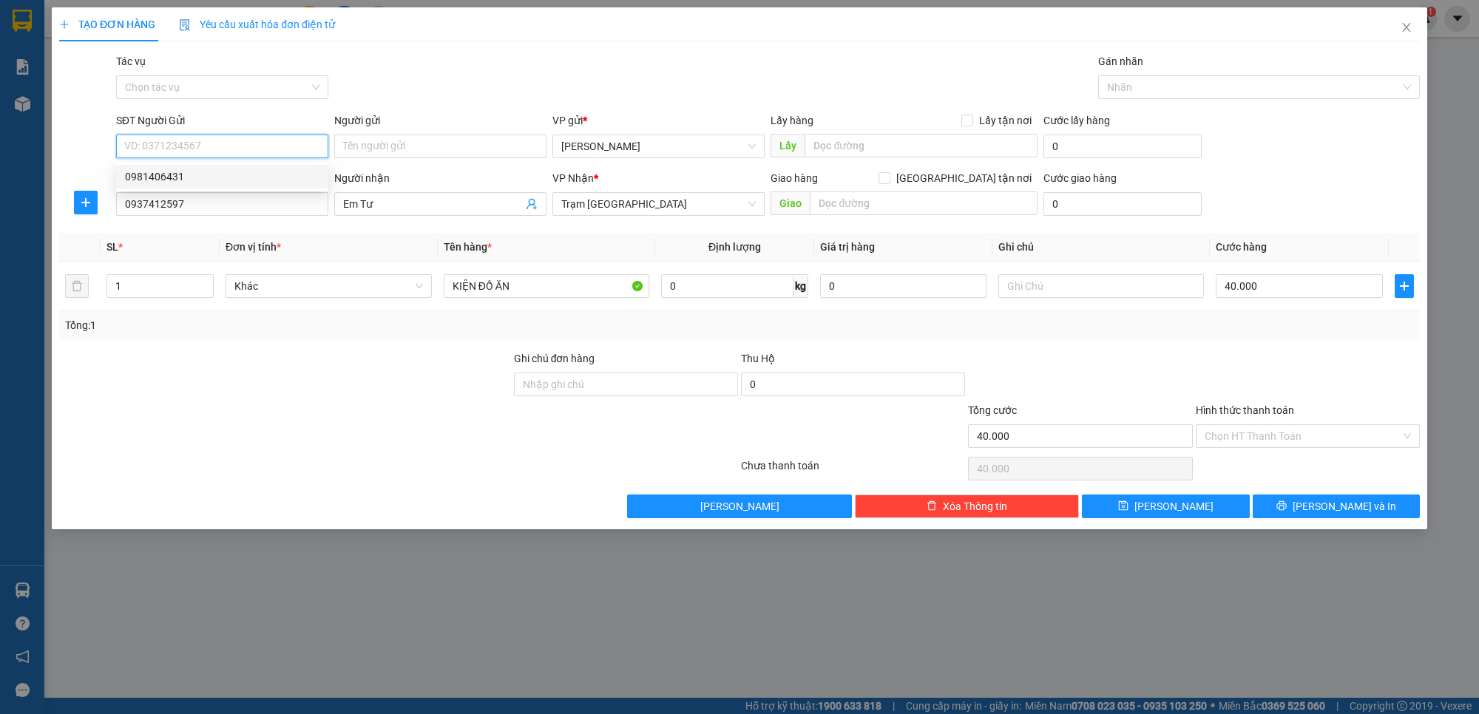
type input "0981406431"
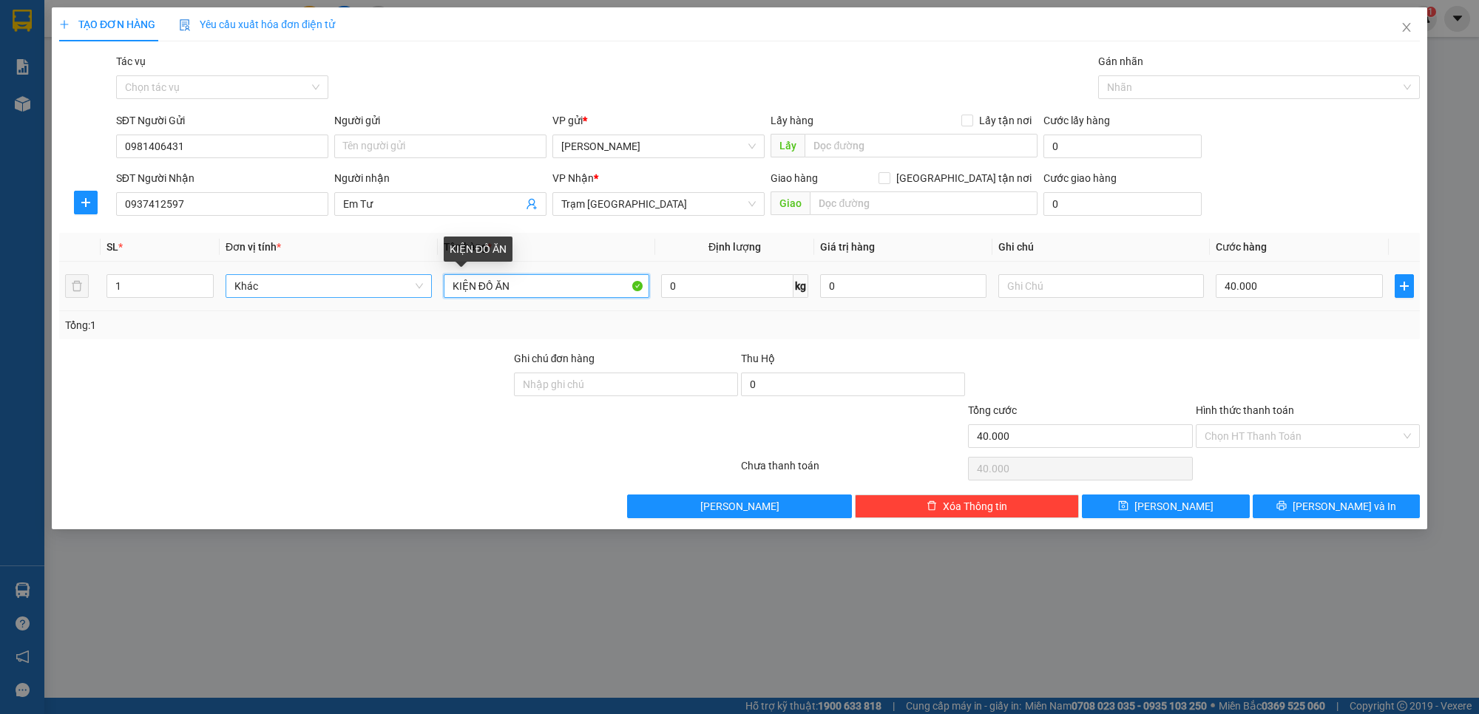
drag, startPoint x: 530, startPoint y: 288, endPoint x: 397, endPoint y: 283, distance: 133.2
click at [397, 283] on tr "1 Khác KIỆN ĐỒ ĂN 0 kg 0 40.000" at bounding box center [739, 287] width 1361 height 50
type input "!"
type input "1 Hộp"
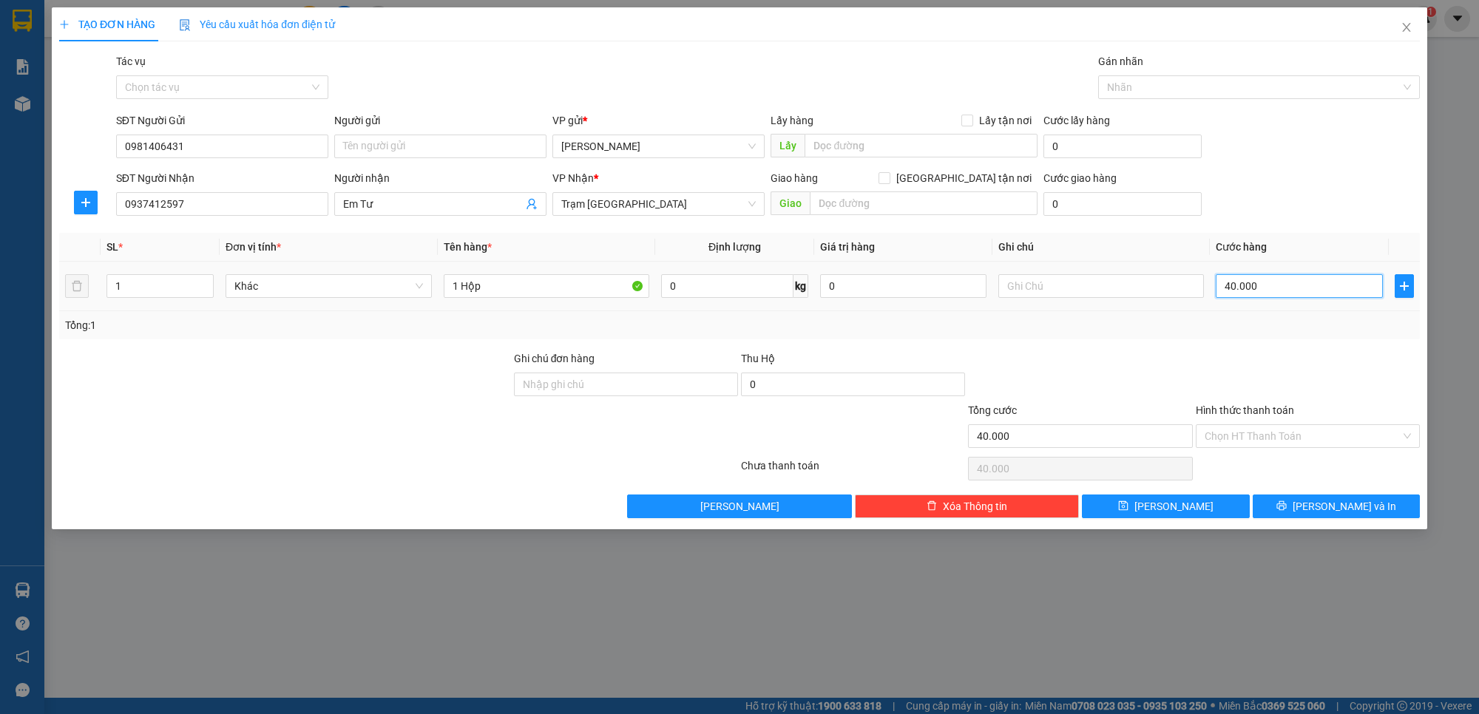
drag, startPoint x: 1284, startPoint y: 280, endPoint x: 1300, endPoint y: 276, distance: 16.7
click at [1284, 281] on input "40.000" at bounding box center [1299, 286] width 166 height 24
type input "3"
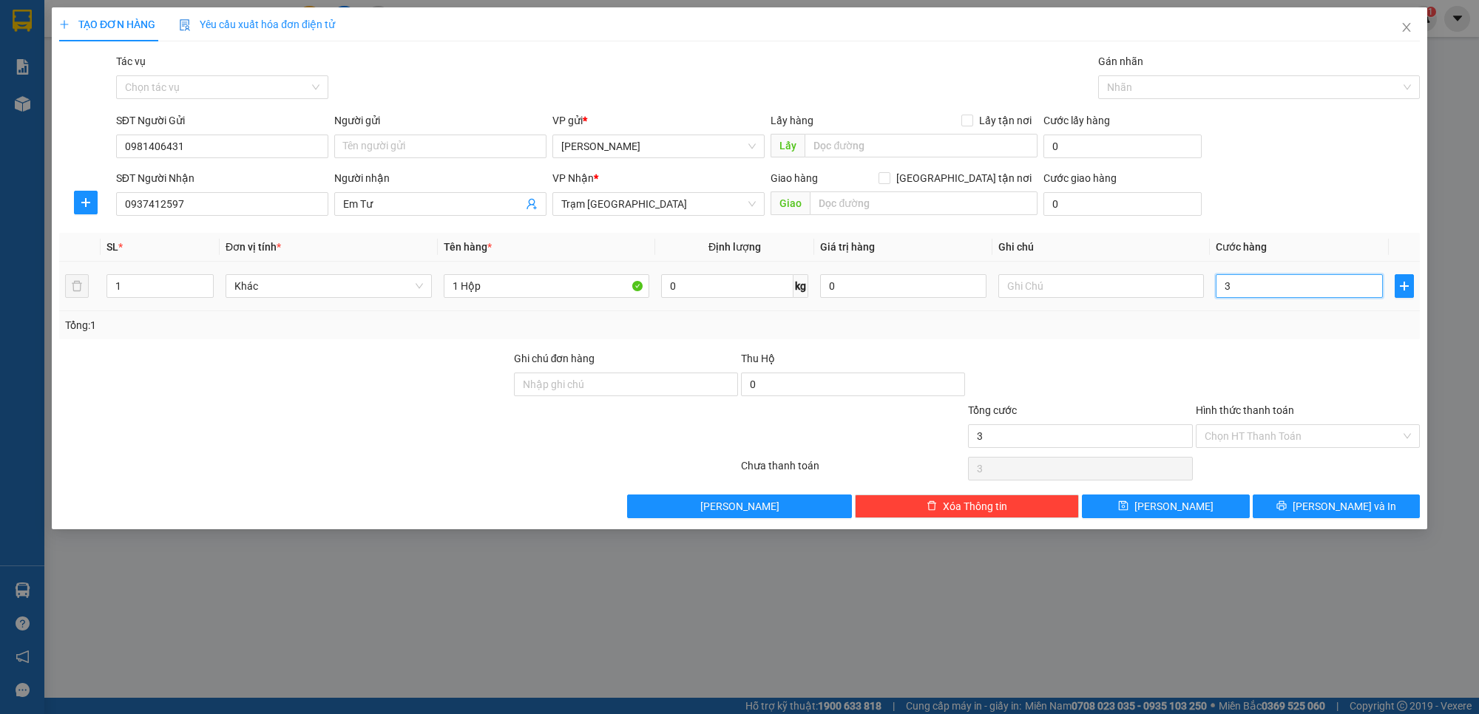
type input "30"
type input "30.000"
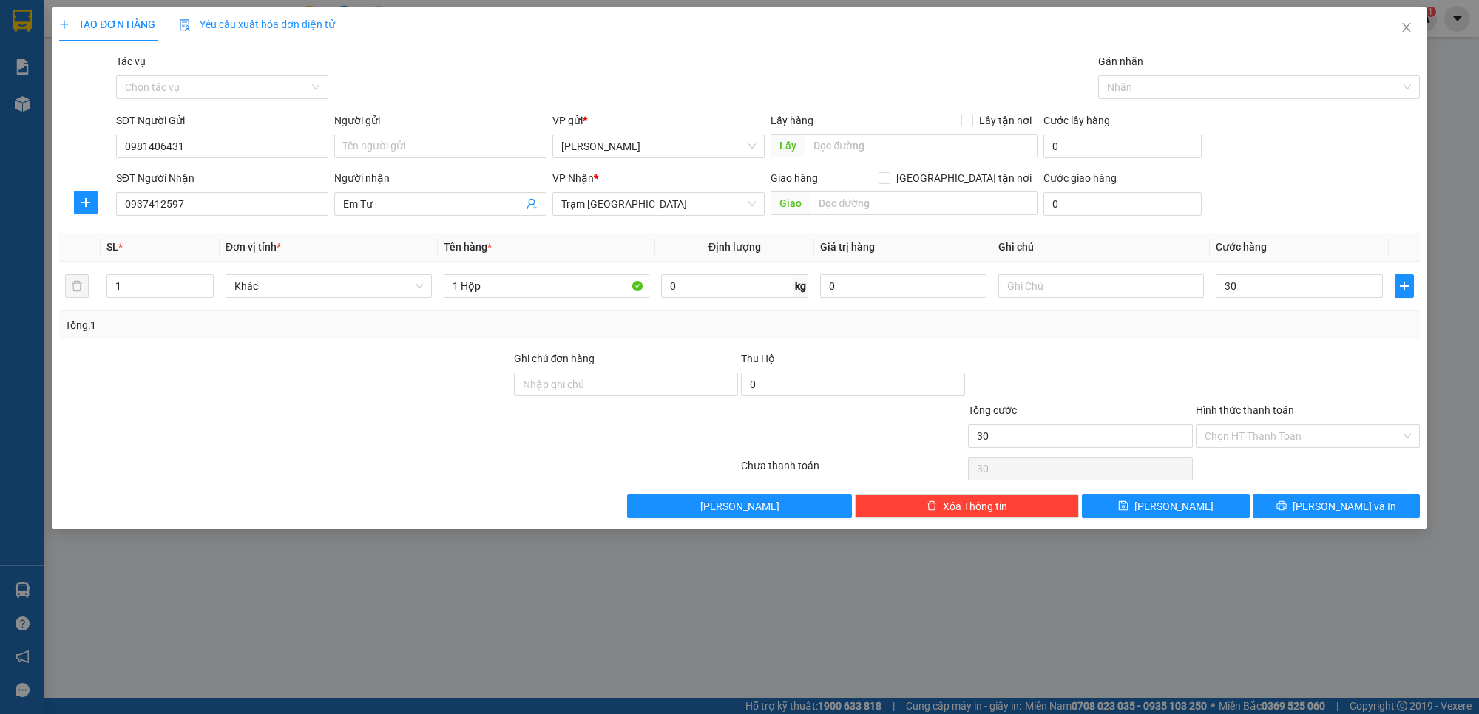
type input "30.000"
click at [1273, 339] on div "Tổng: 1" at bounding box center [739, 325] width 1361 height 28
click at [1270, 431] on input "Hình thức thanh toán" at bounding box center [1303, 436] width 196 height 22
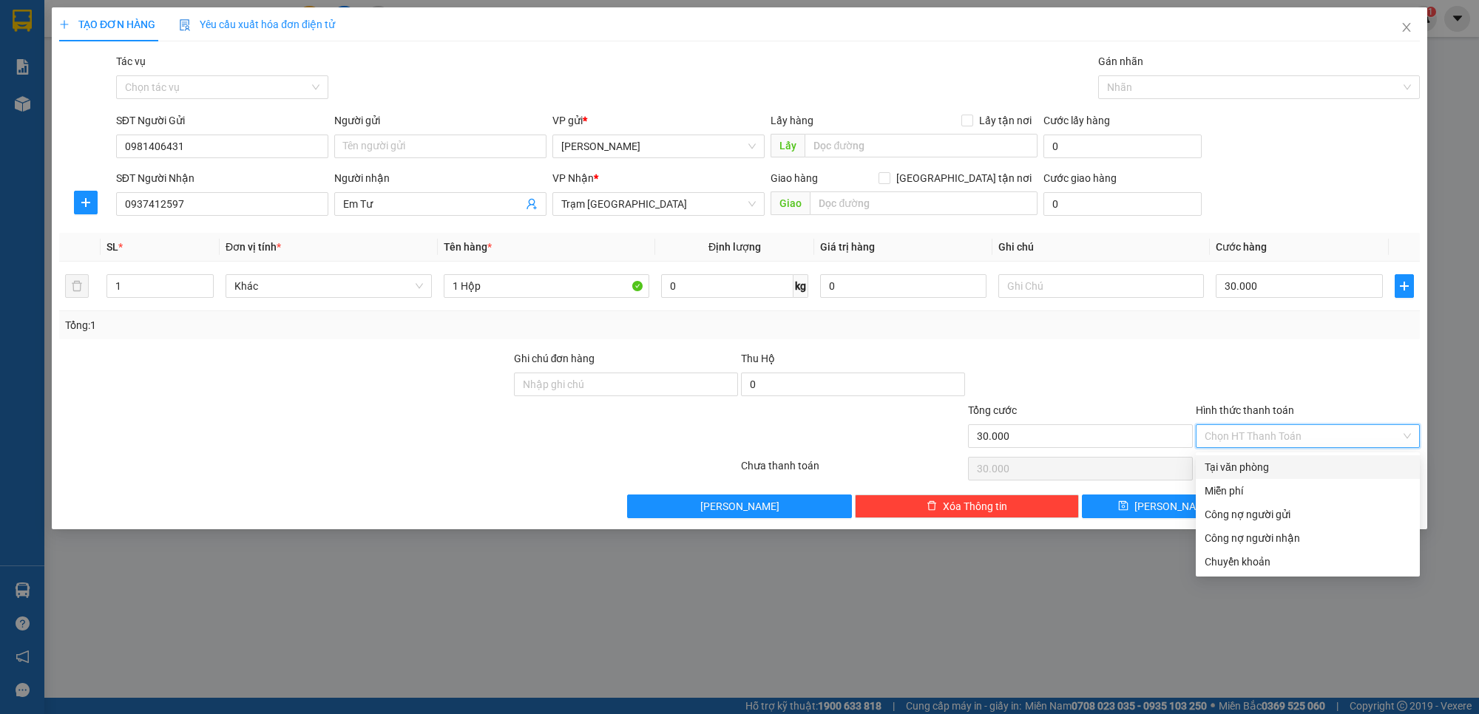
click at [1256, 459] on div "Tại văn phòng" at bounding box center [1308, 467] width 206 height 16
type input "0"
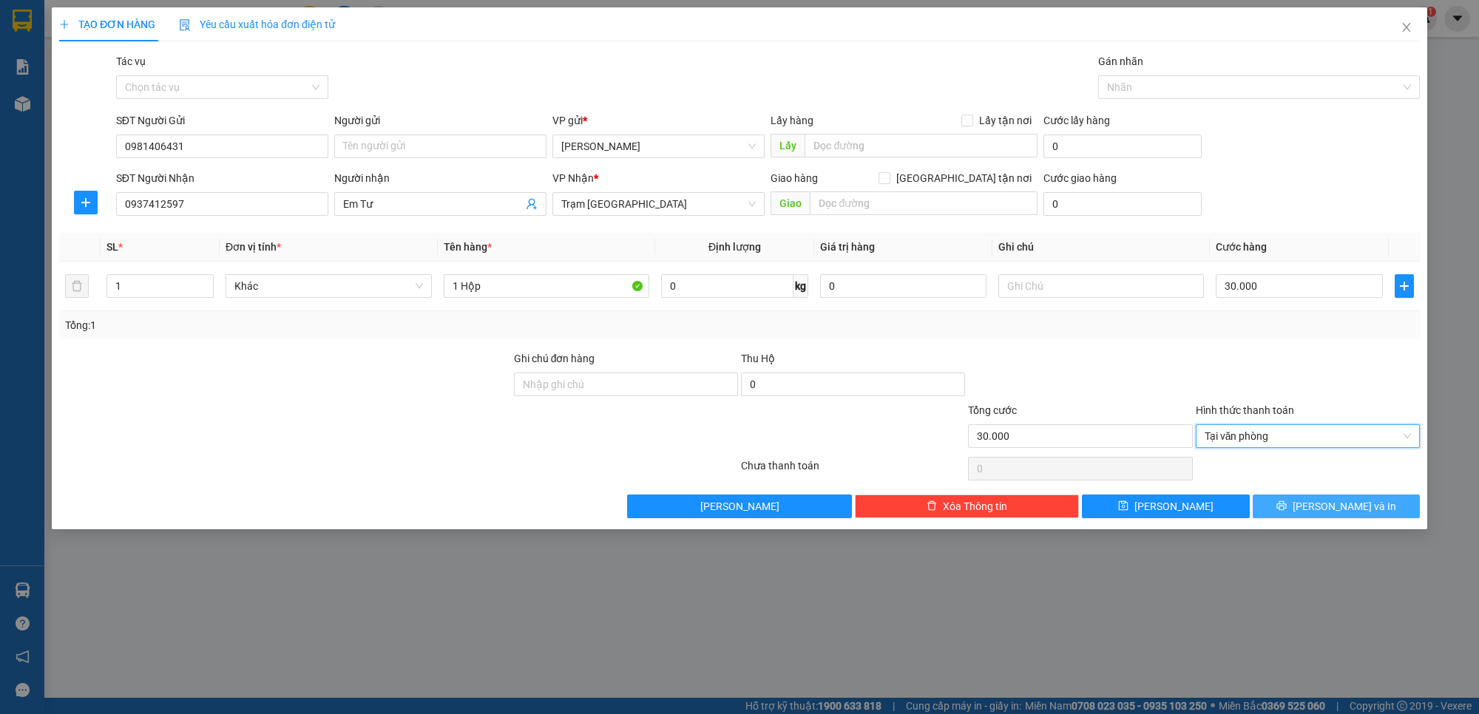
click at [1324, 507] on span "[PERSON_NAME] và In" at bounding box center [1345, 506] width 104 height 16
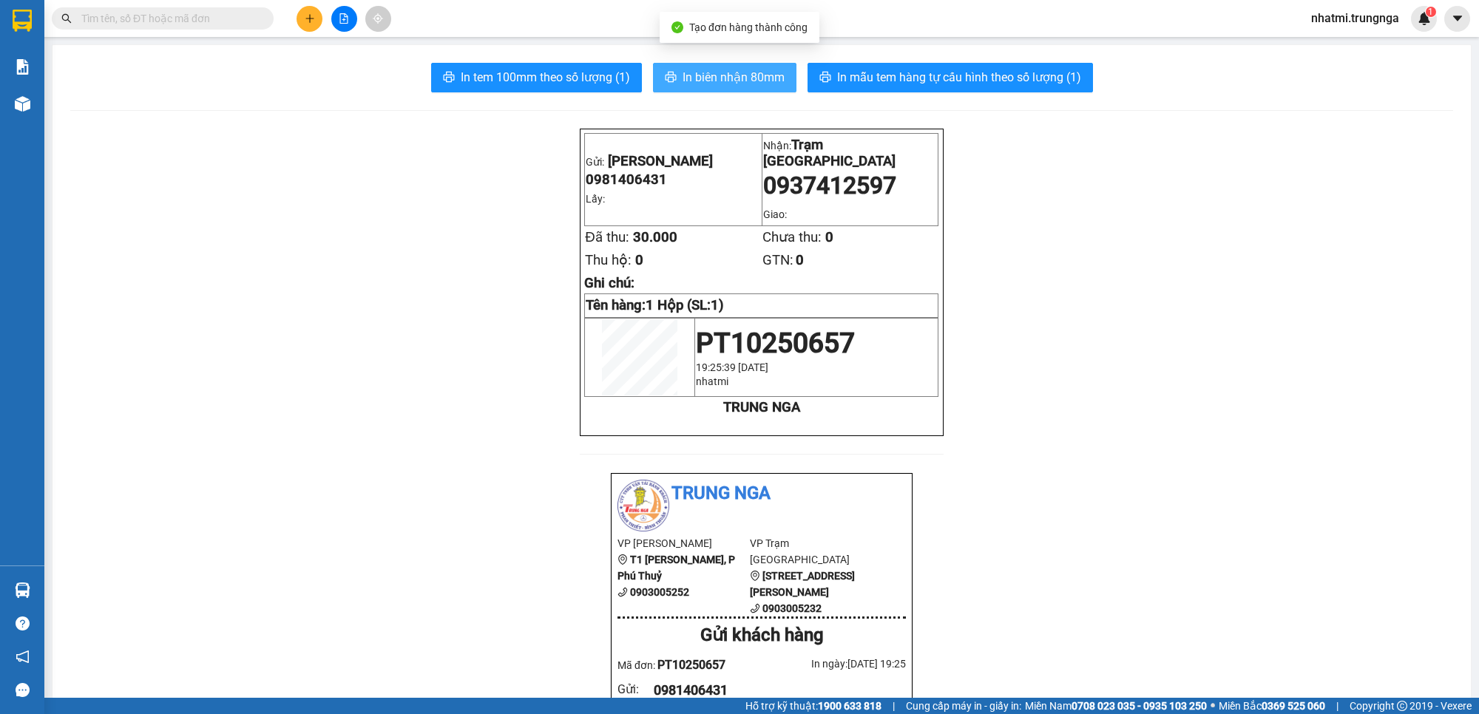
click at [730, 78] on span "In biên nhận 80mm" at bounding box center [733, 77] width 102 height 18
click at [593, 79] on span "In tem 100mm theo số lượng (1)" at bounding box center [545, 77] width 169 height 18
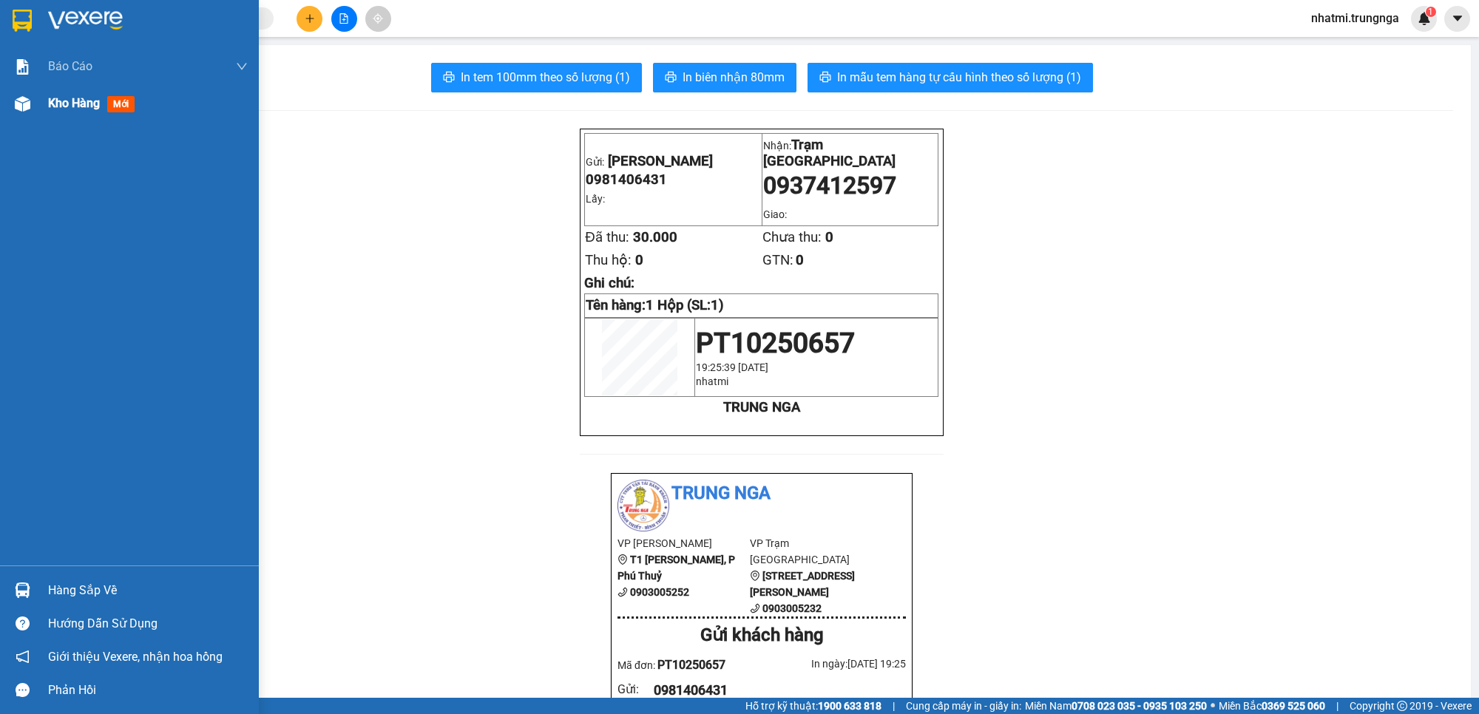
click at [85, 106] on span "Kho hàng" at bounding box center [74, 103] width 52 height 14
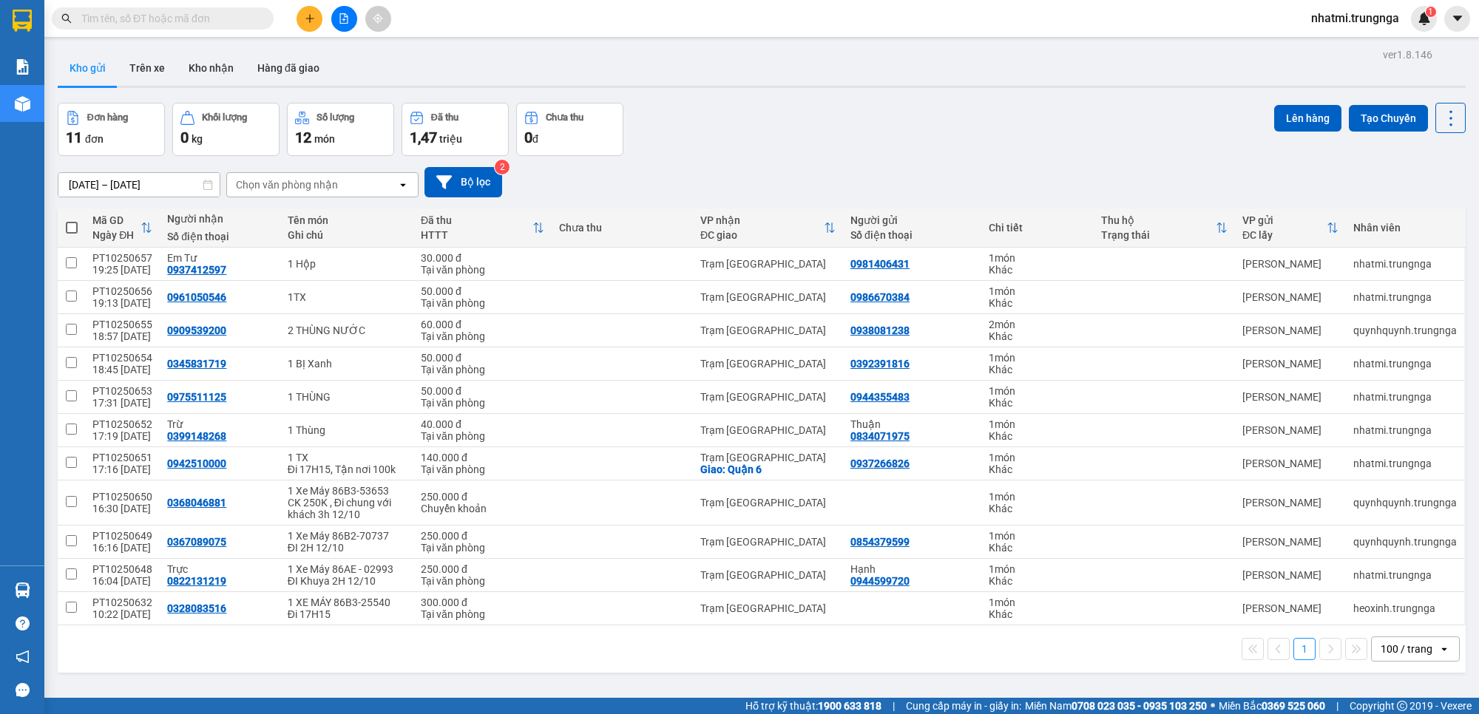
click at [211, 24] on input "text" at bounding box center [168, 18] width 175 height 16
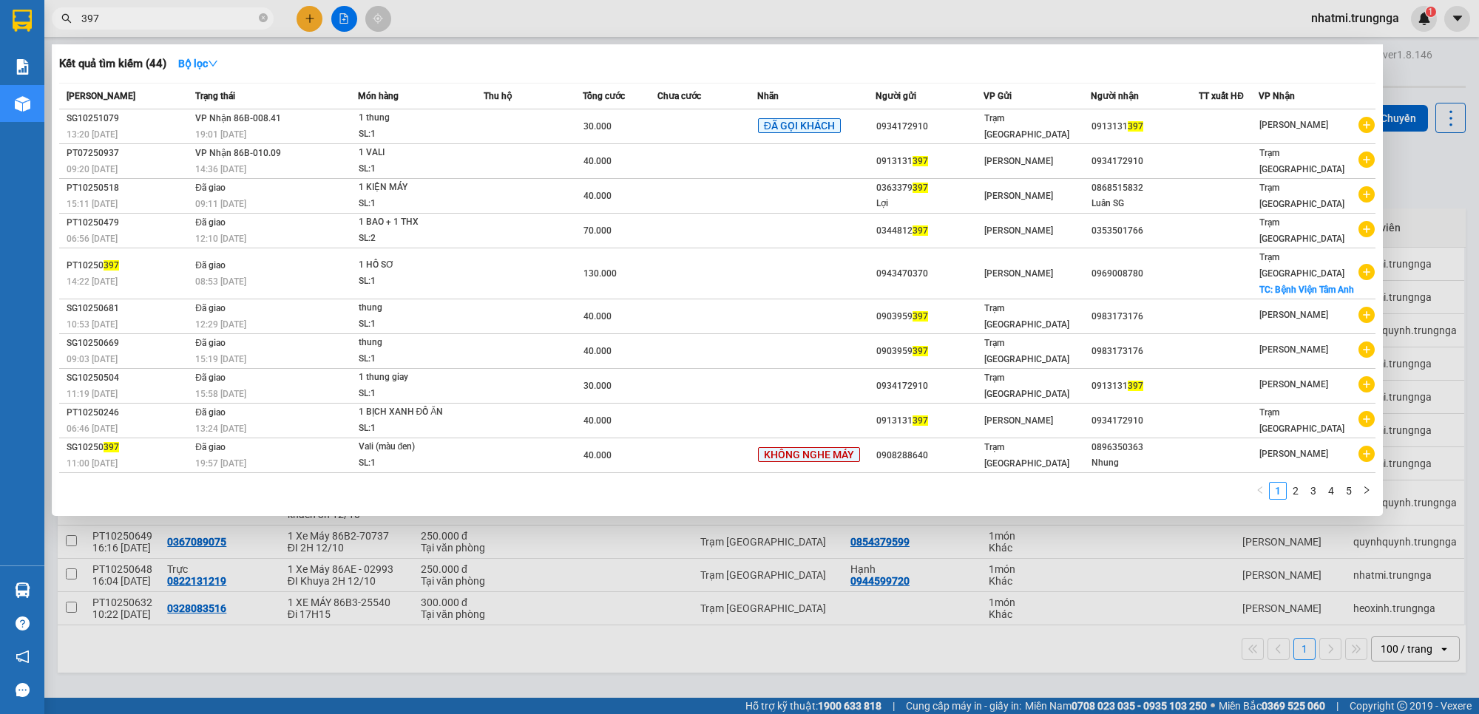
type input "397"
click at [711, 663] on div at bounding box center [739, 357] width 1479 height 714
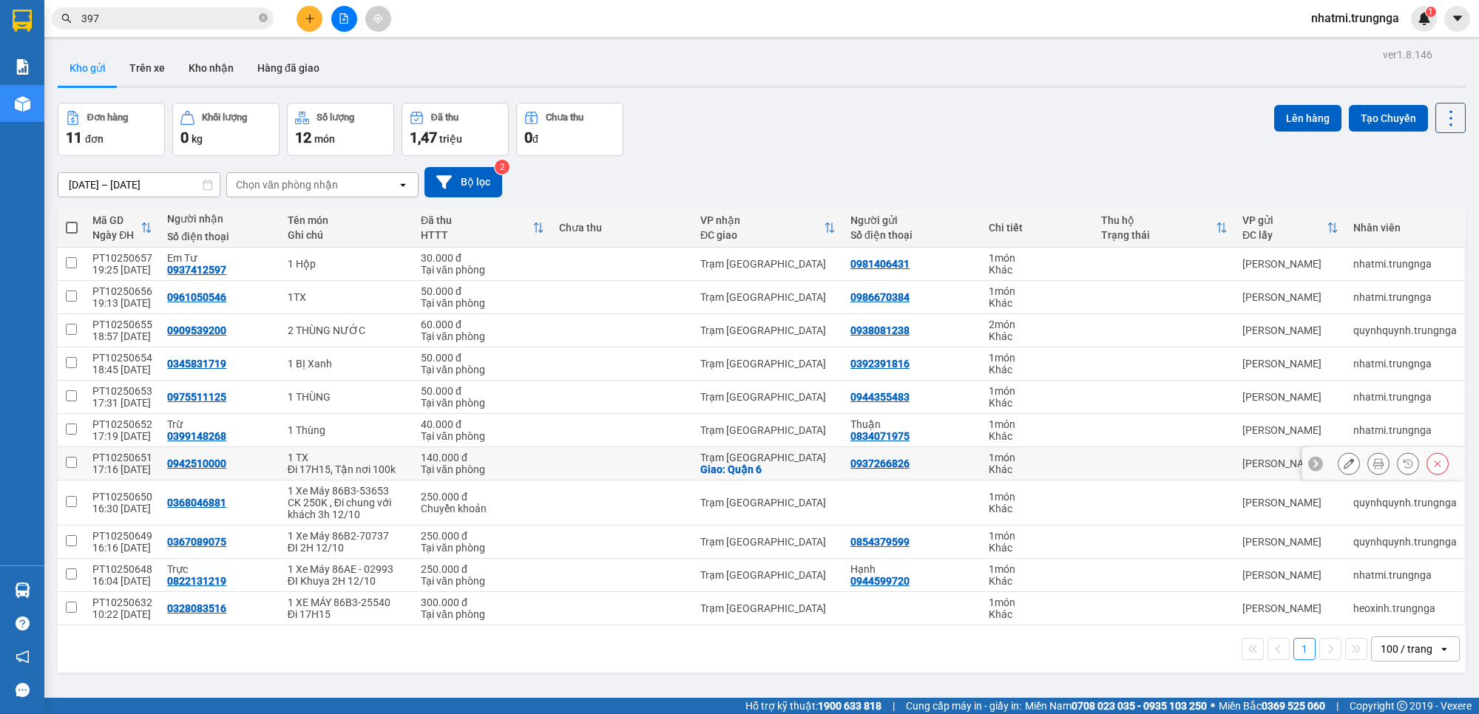
scroll to position [68, 0]
click at [1386, 648] on div "100 / trang" at bounding box center [1407, 649] width 52 height 15
click at [305, 15] on icon "plus" at bounding box center [310, 18] width 10 height 10
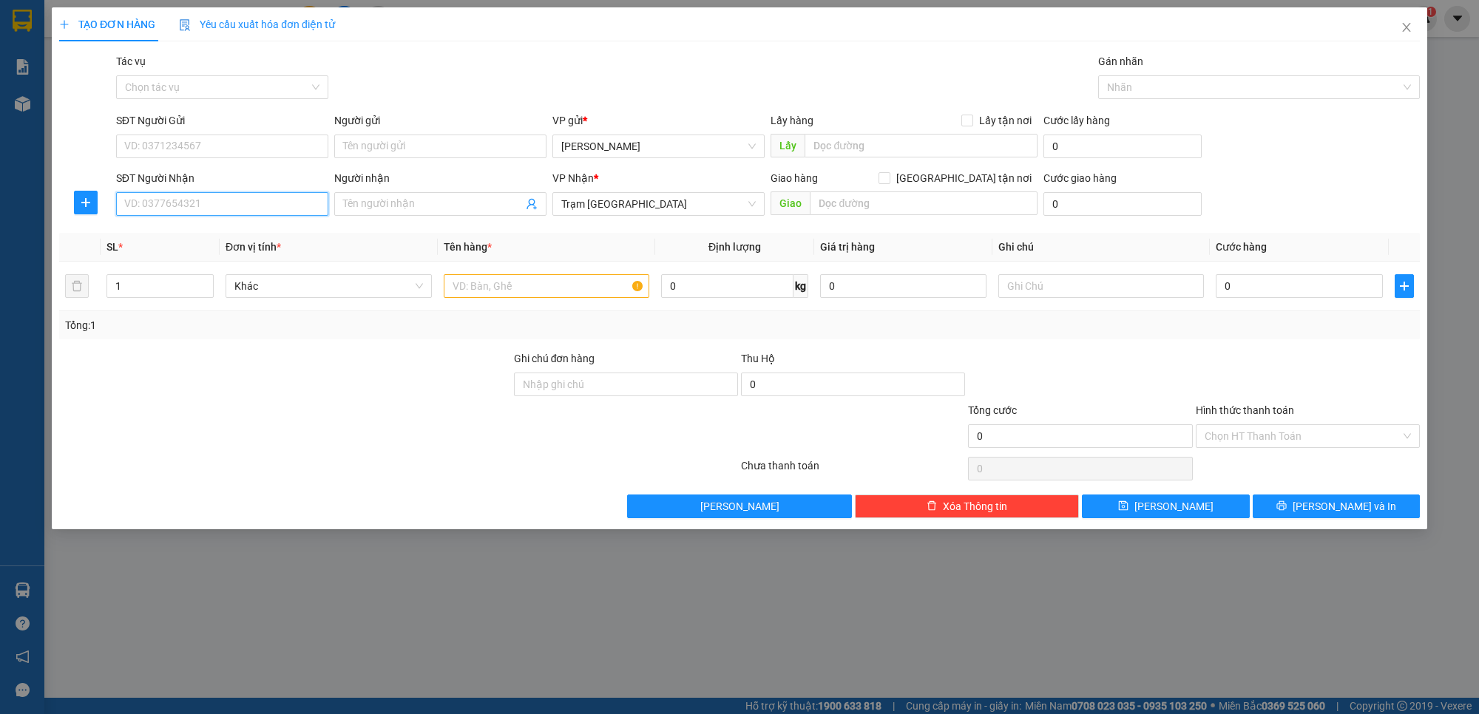
click at [212, 198] on input "SĐT Người Nhận" at bounding box center [222, 204] width 212 height 24
click at [246, 241] on div "0812514515" at bounding box center [222, 234] width 194 height 16
type input "0812514515"
type input "30.000"
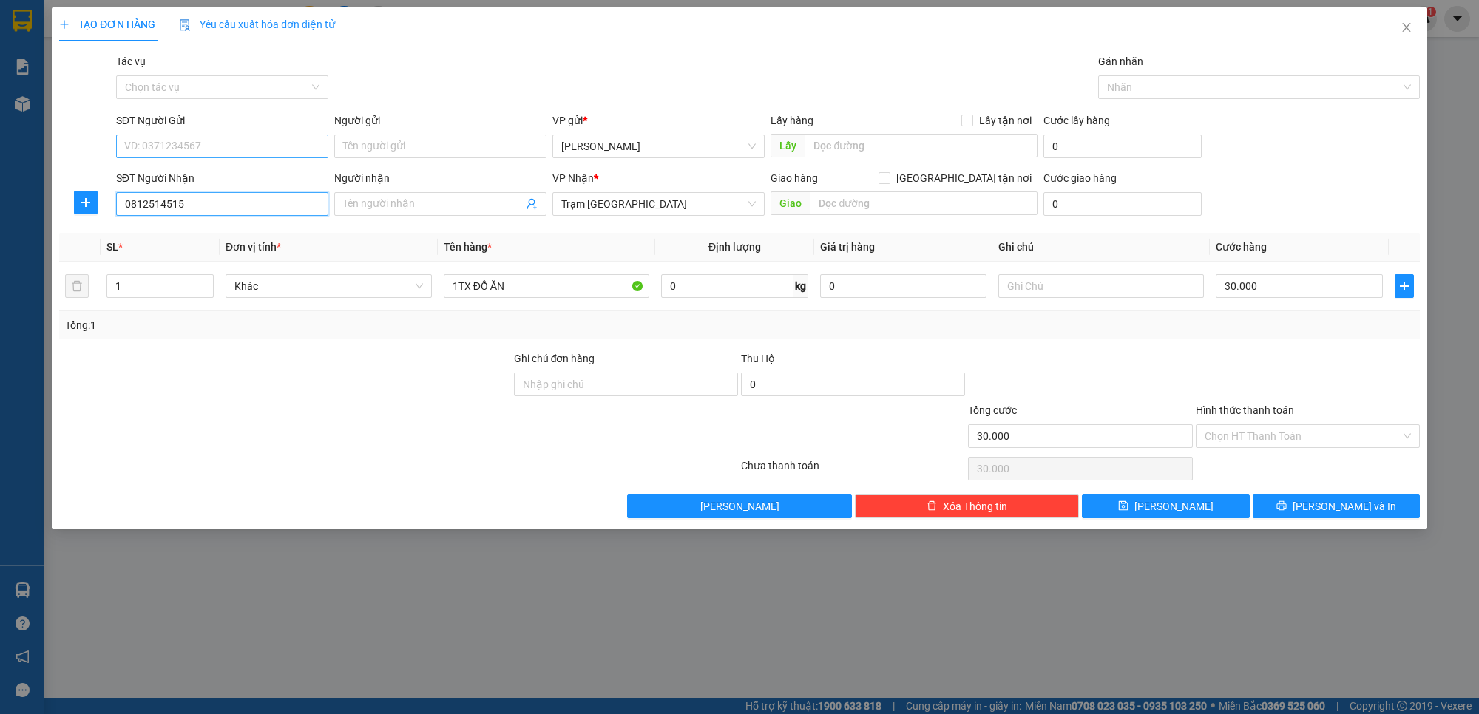
type input "0812514515"
click at [246, 154] on input "SĐT Người Gửi" at bounding box center [222, 147] width 212 height 24
click at [170, 183] on div "0889620078" at bounding box center [222, 177] width 194 height 16
type input "0889620078"
drag, startPoint x: 1244, startPoint y: 287, endPoint x: 1477, endPoint y: 131, distance: 280.3
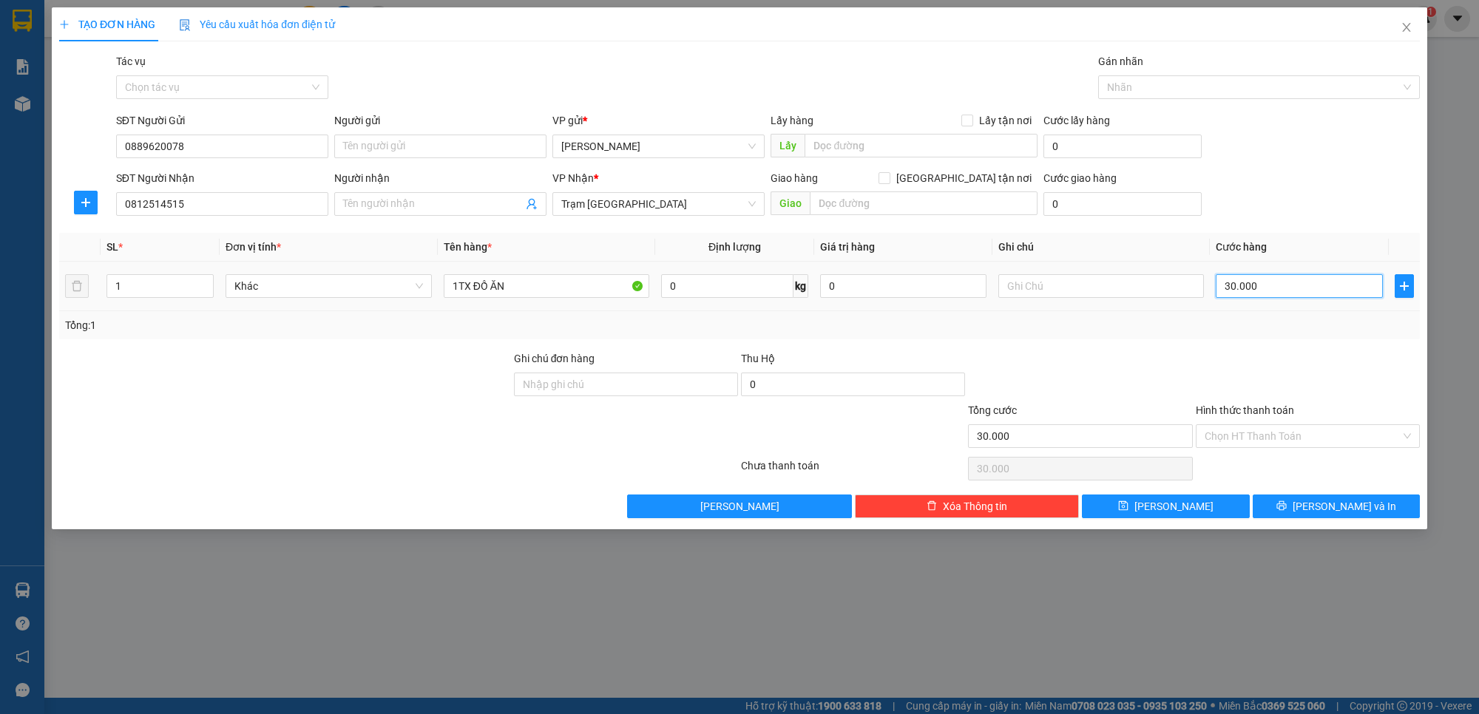
click at [1246, 287] on input "30.000" at bounding box center [1299, 286] width 166 height 24
type input "4"
type input "40"
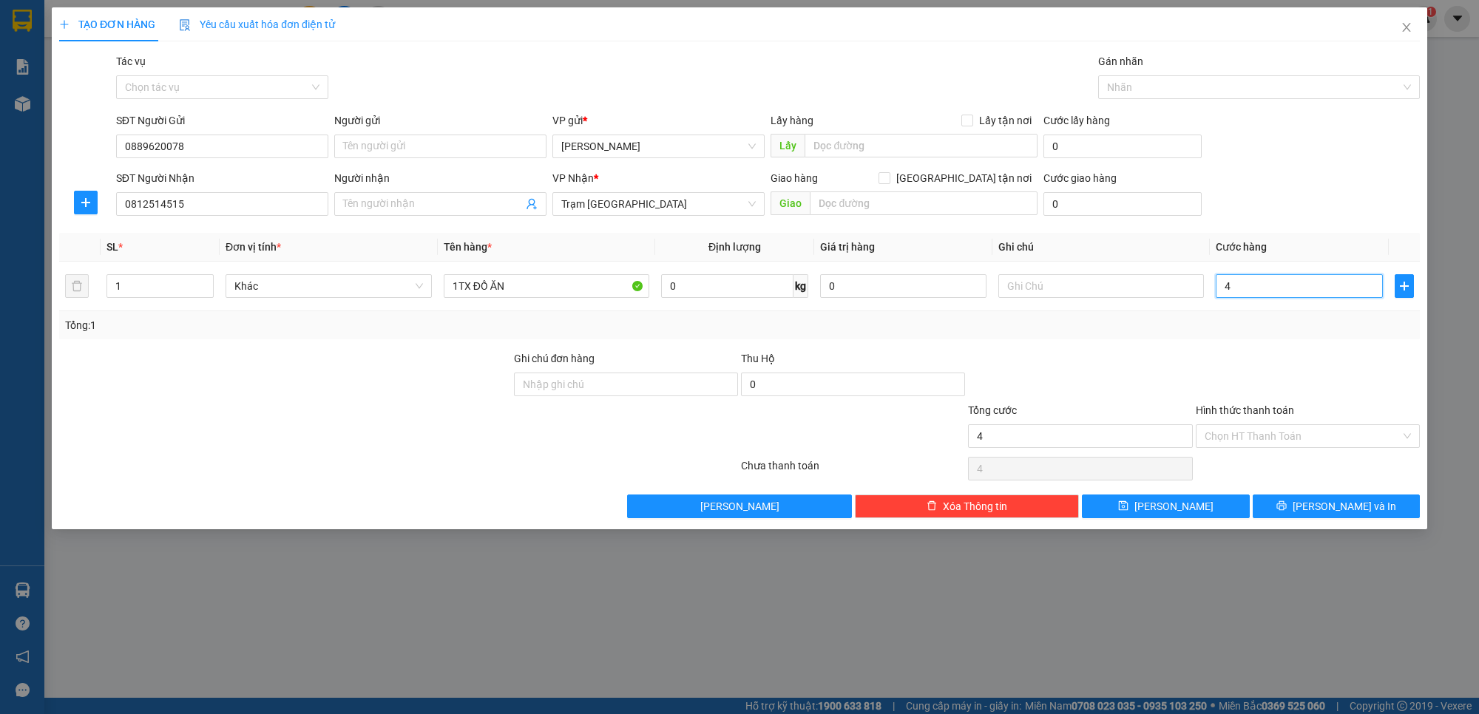
type input "40"
type input "40.000"
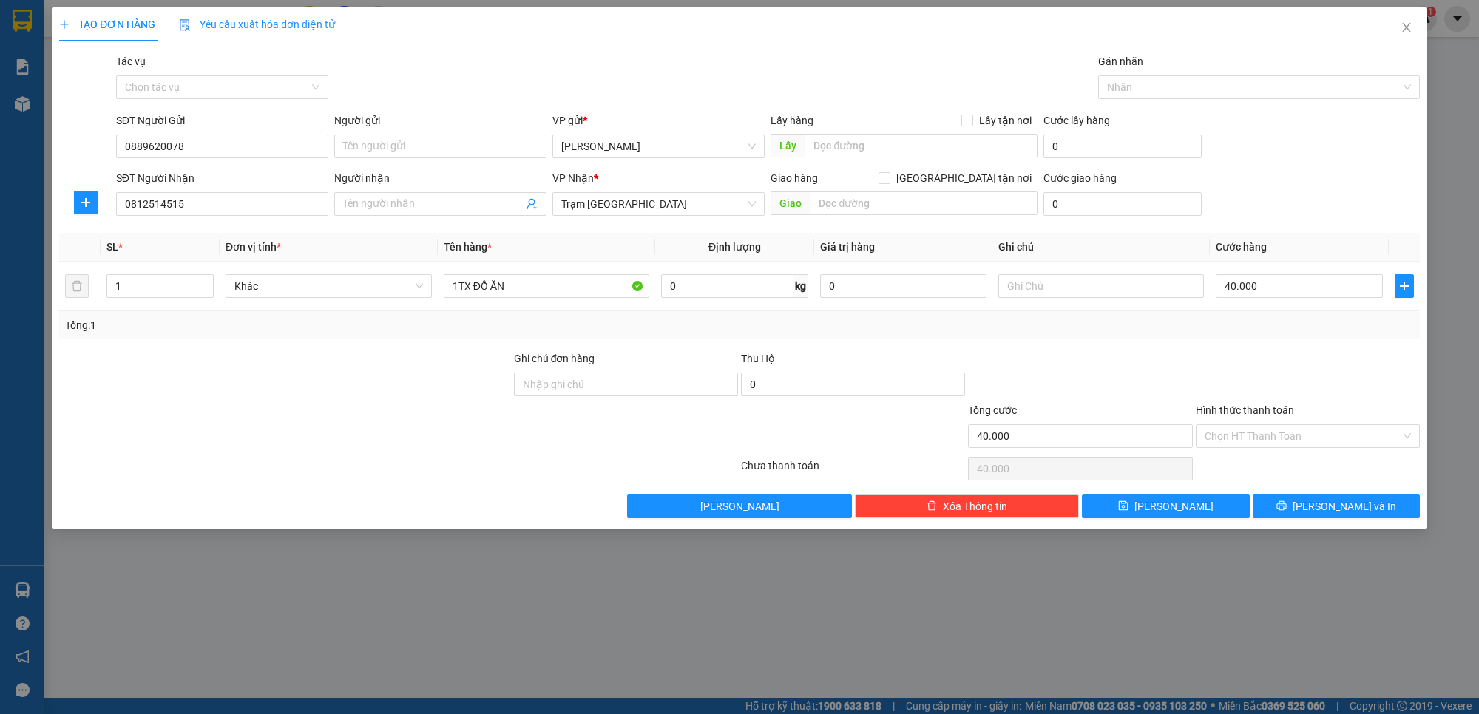
drag, startPoint x: 1010, startPoint y: 361, endPoint x: 999, endPoint y: 363, distance: 11.3
click at [1010, 362] on div at bounding box center [1079, 376] width 227 height 52
click at [1310, 438] on input "Hình thức thanh toán" at bounding box center [1303, 436] width 196 height 22
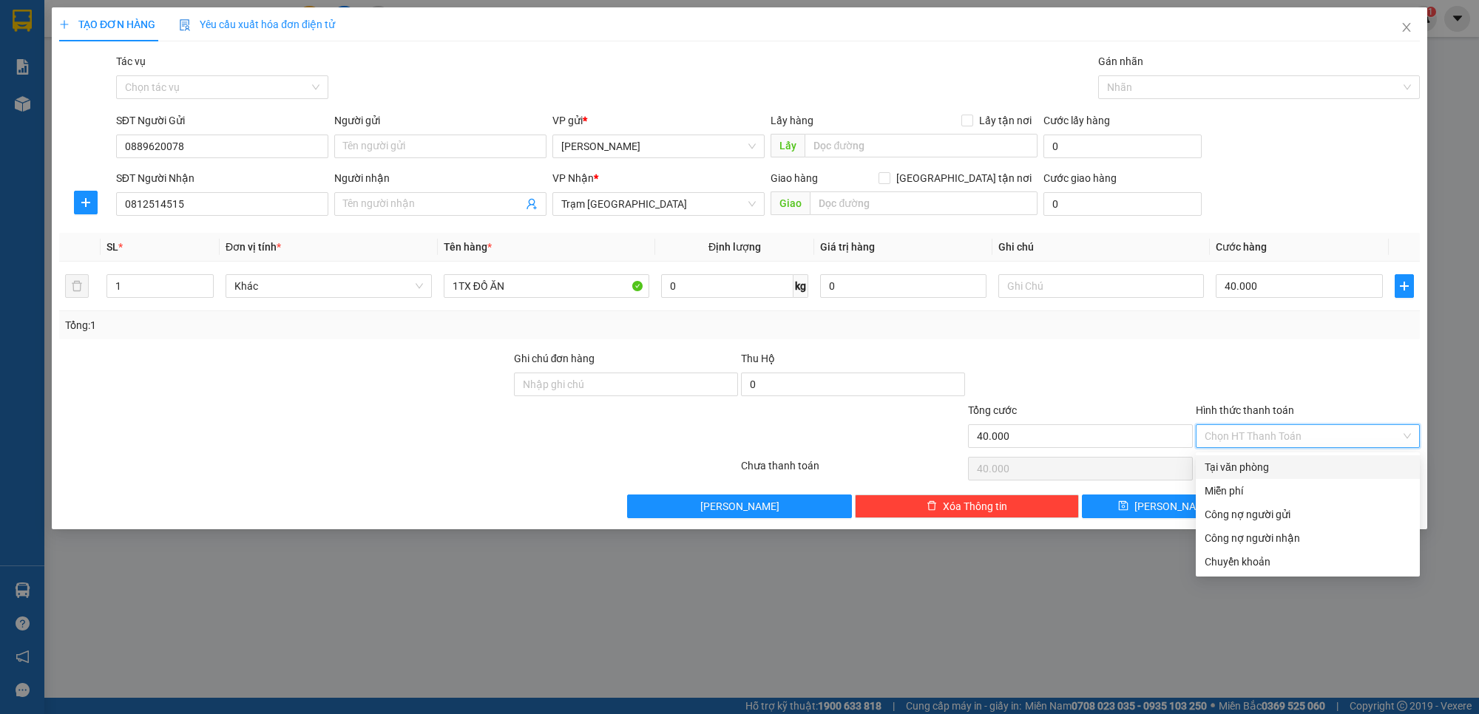
click at [1247, 473] on div "Tại văn phòng" at bounding box center [1308, 467] width 206 height 16
type input "0"
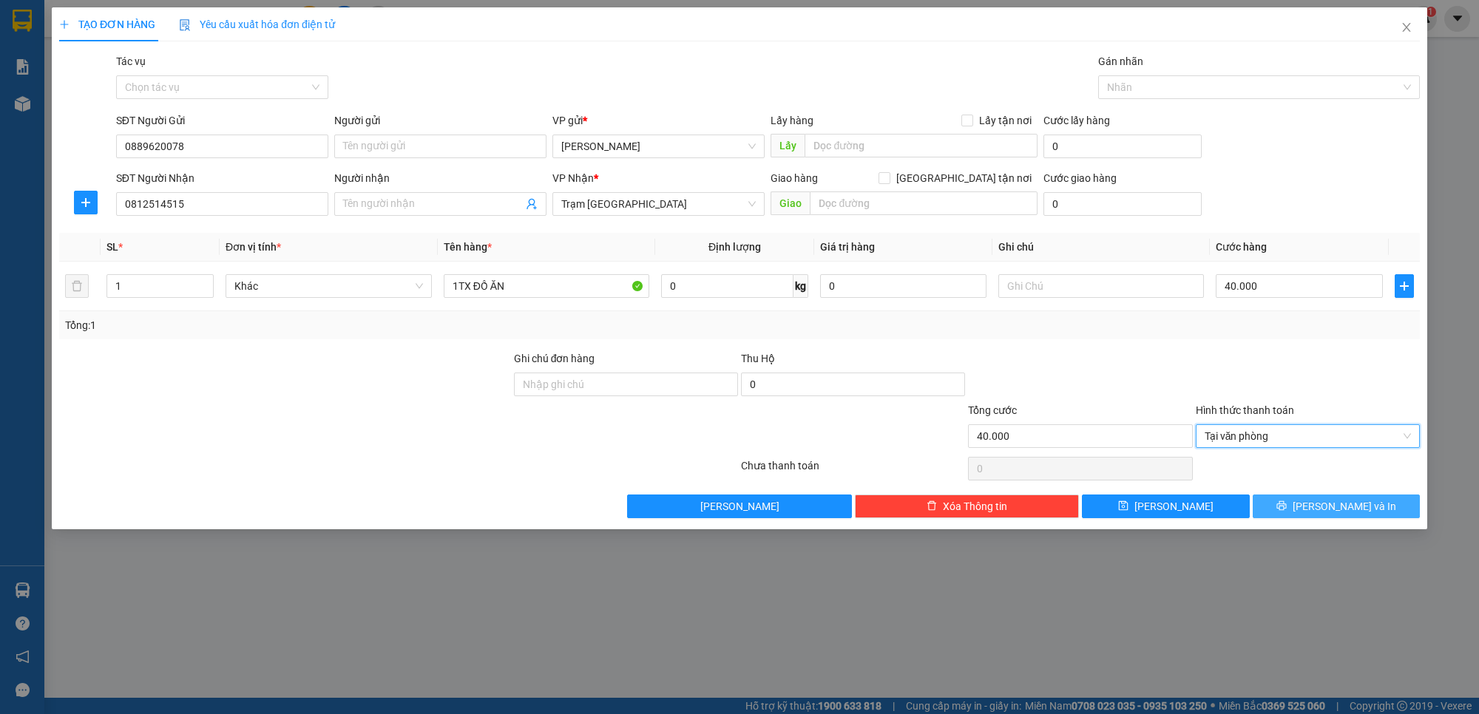
click at [1273, 507] on button "[PERSON_NAME] và In" at bounding box center [1337, 507] width 168 height 24
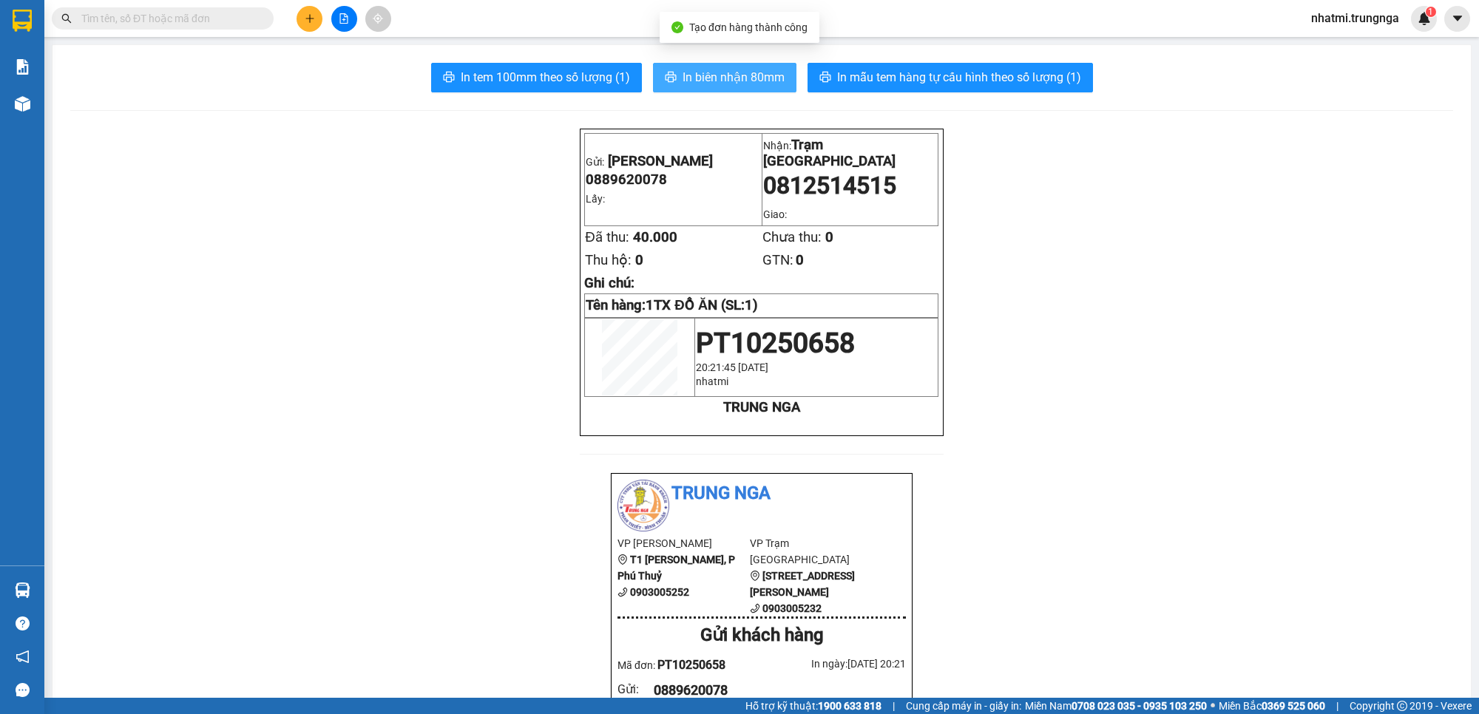
click at [685, 84] on span "In biên nhận 80mm" at bounding box center [733, 77] width 102 height 18
click at [509, 84] on span "In tem 100mm theo số lượng (1)" at bounding box center [545, 77] width 169 height 18
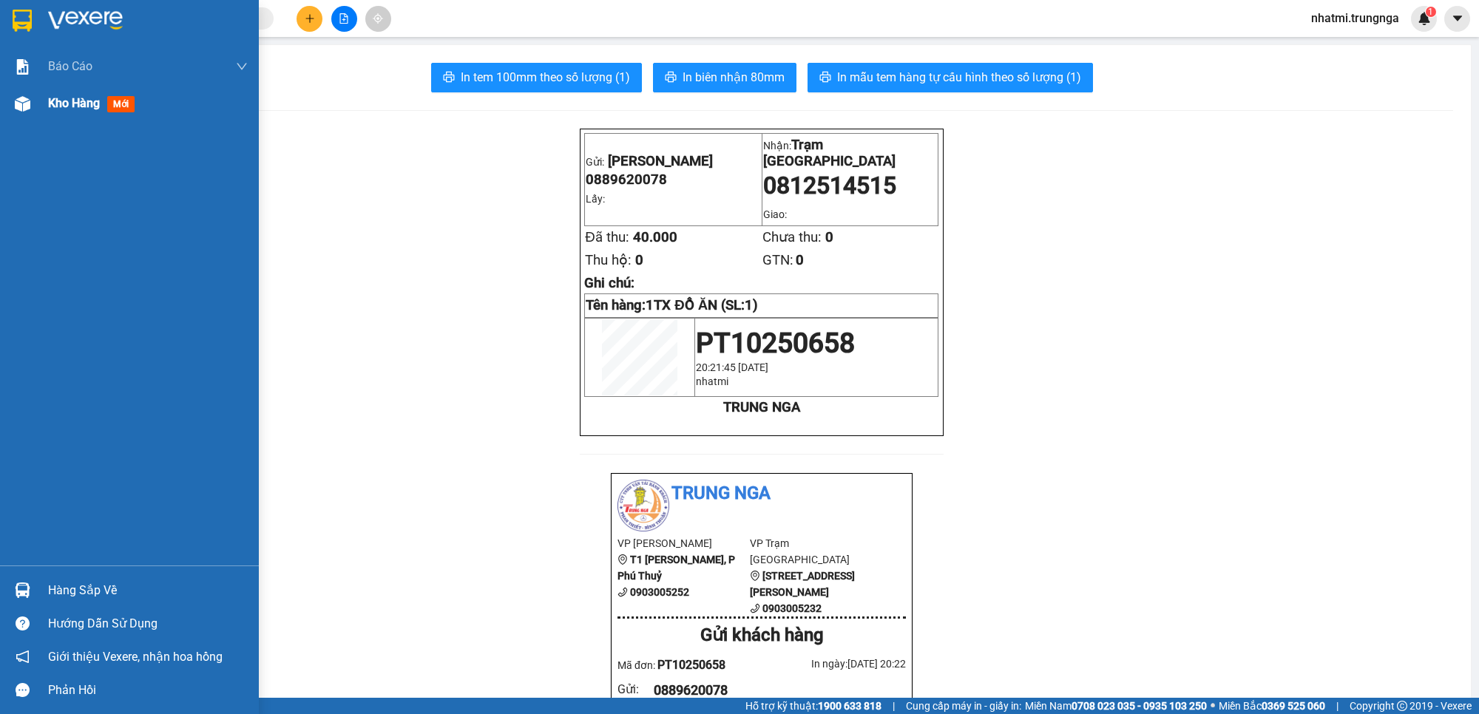
click at [78, 102] on span "Kho hàng" at bounding box center [74, 103] width 52 height 14
